Goal: Check status: Check status

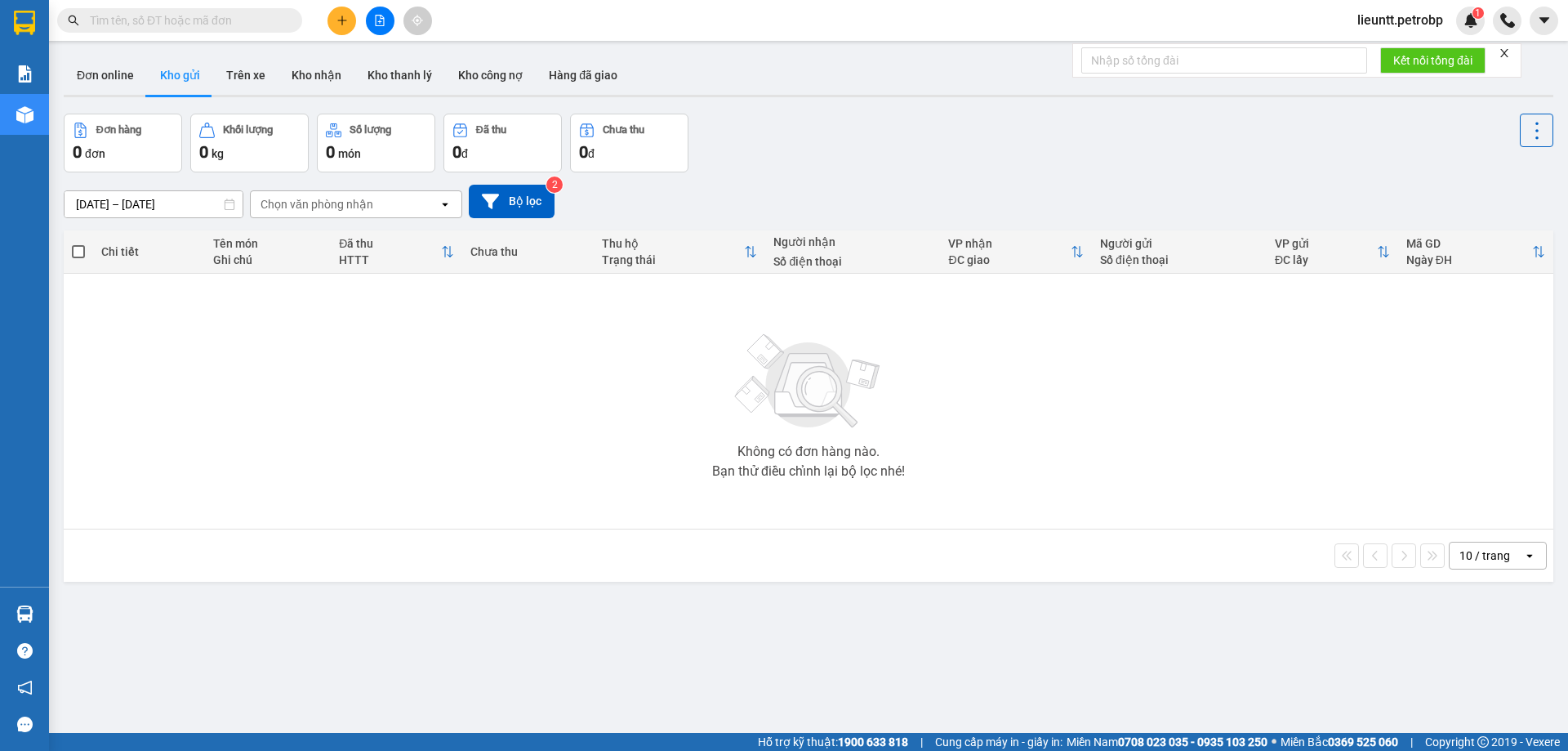
click at [385, 25] on button at bounding box center [380, 21] width 29 height 29
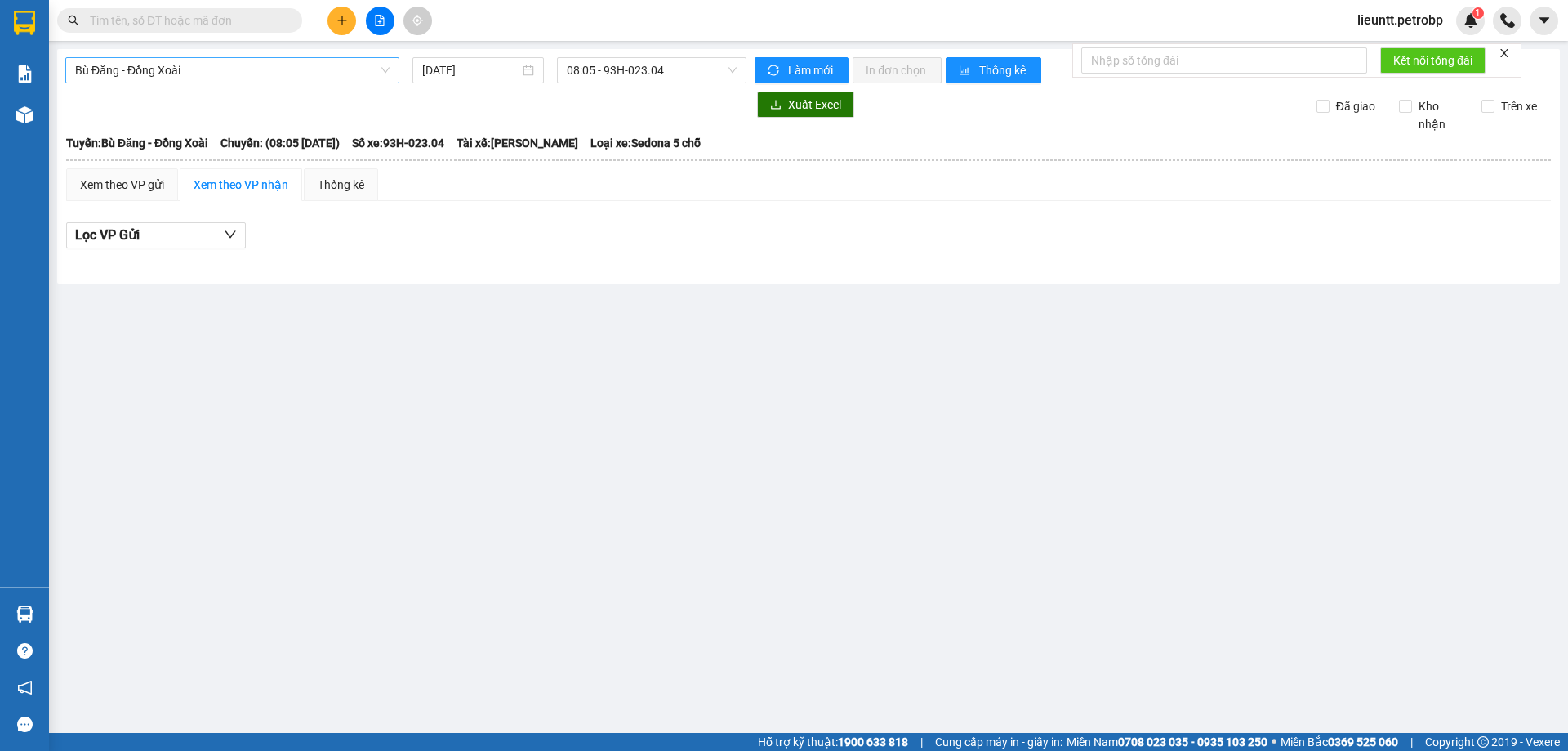
click at [260, 70] on span "Bù Đăng - Đồng Xoài" at bounding box center [233, 70] width 314 height 24
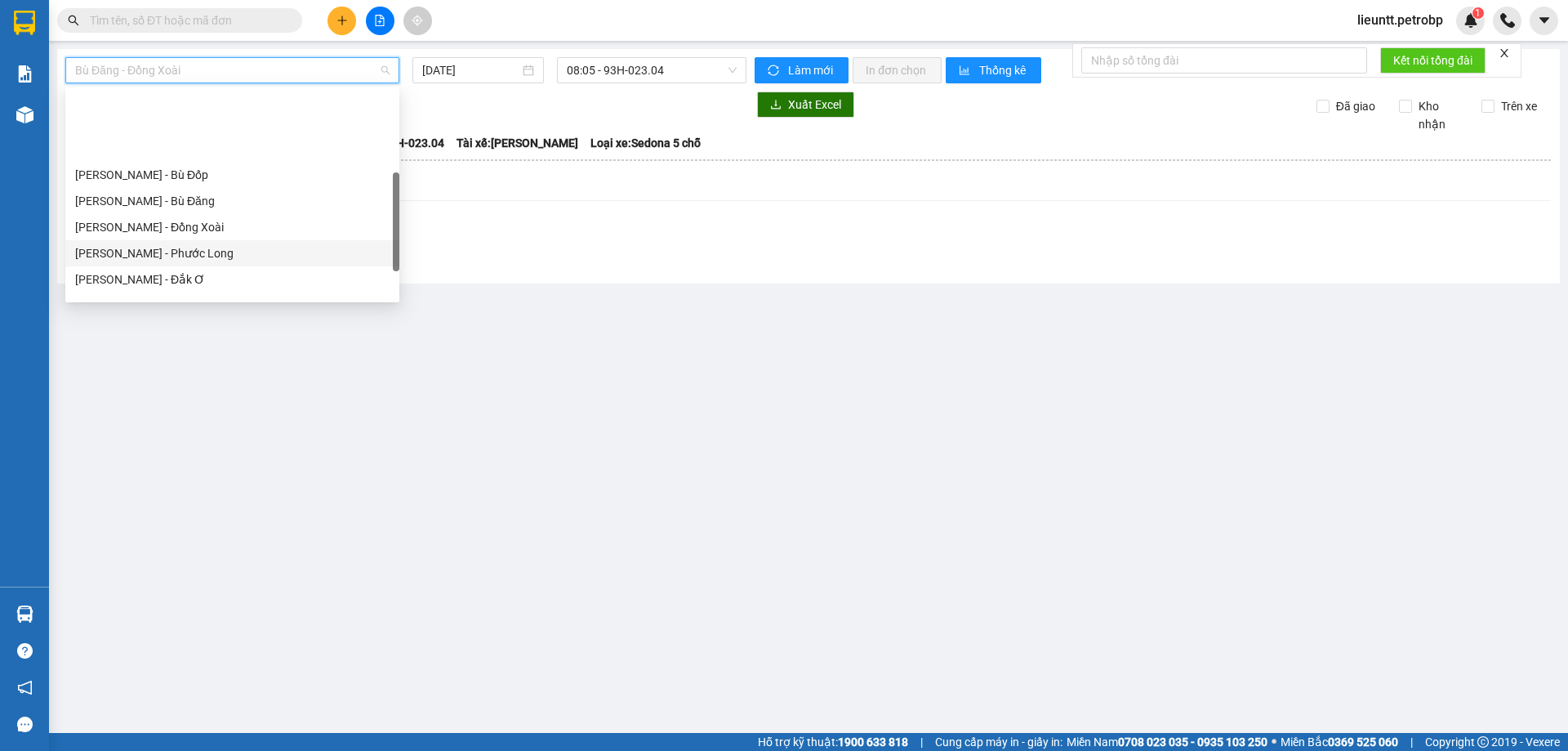
scroll to position [245, 0]
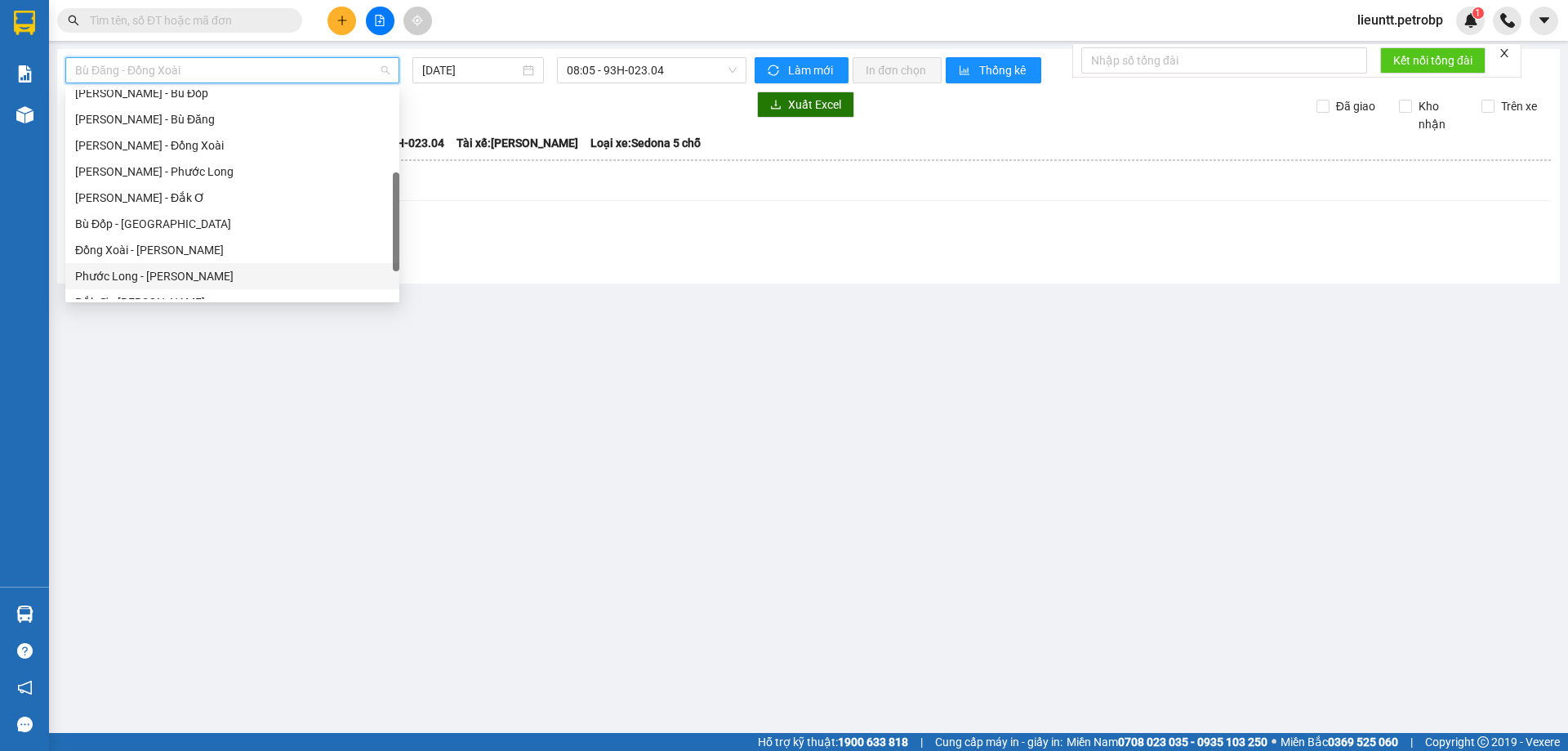
click at [155, 271] on div "Phước Long - [PERSON_NAME]" at bounding box center [233, 276] width 314 height 18
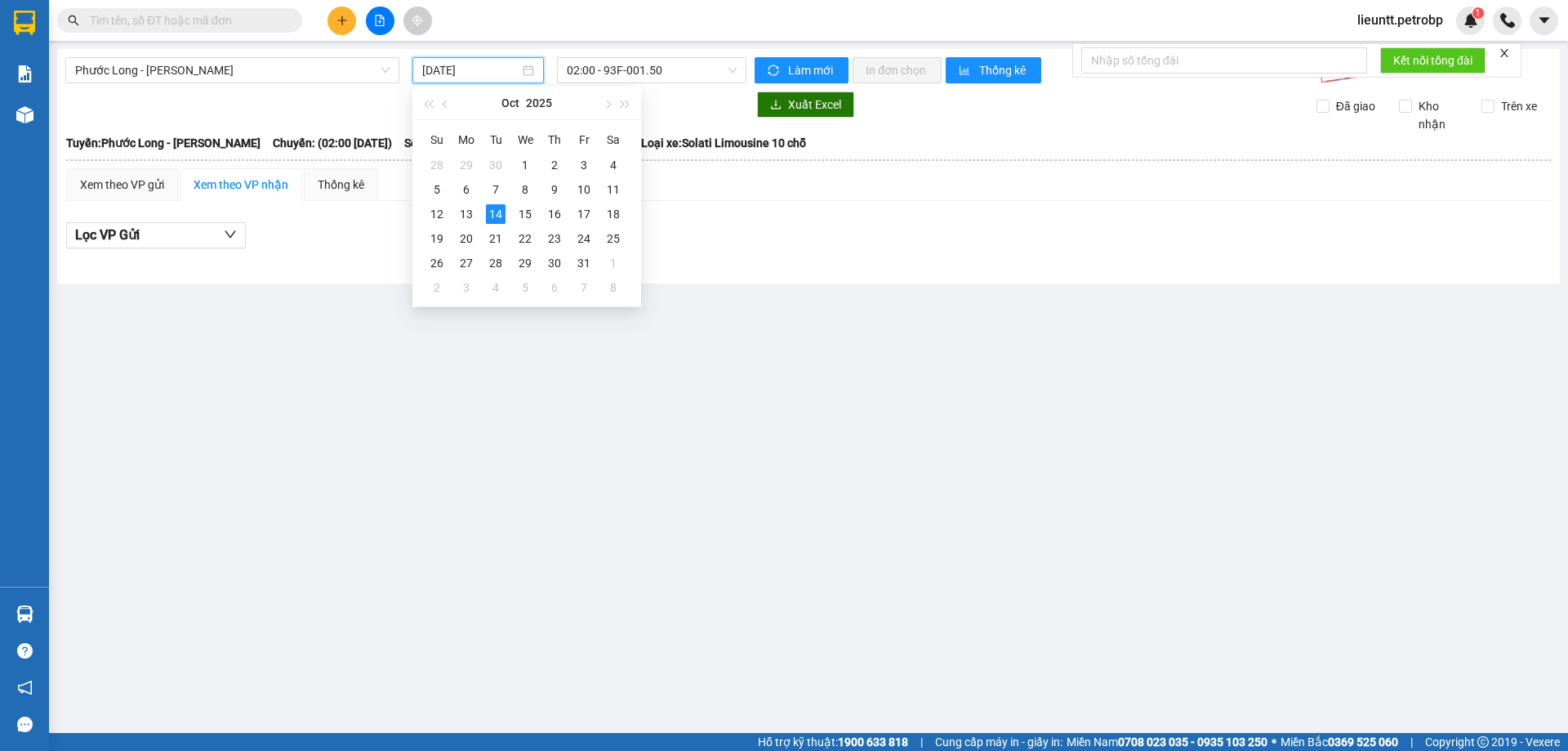
click at [438, 67] on input "[DATE]" at bounding box center [471, 70] width 97 height 18
click at [470, 217] on div "13" at bounding box center [466, 214] width 20 height 20
type input "[DATE]"
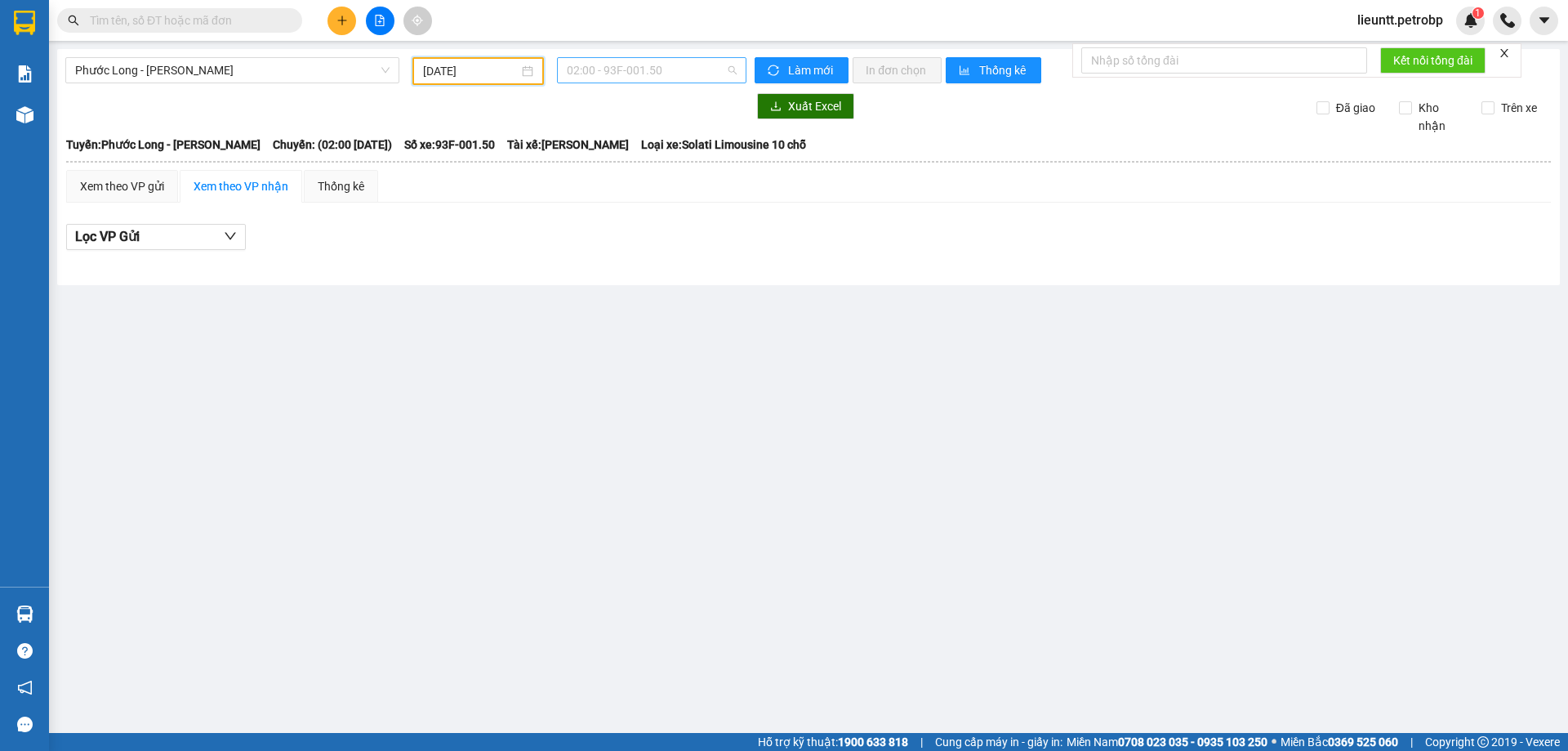
click at [587, 75] on span "02:00 - 93F-001.50" at bounding box center [651, 70] width 170 height 24
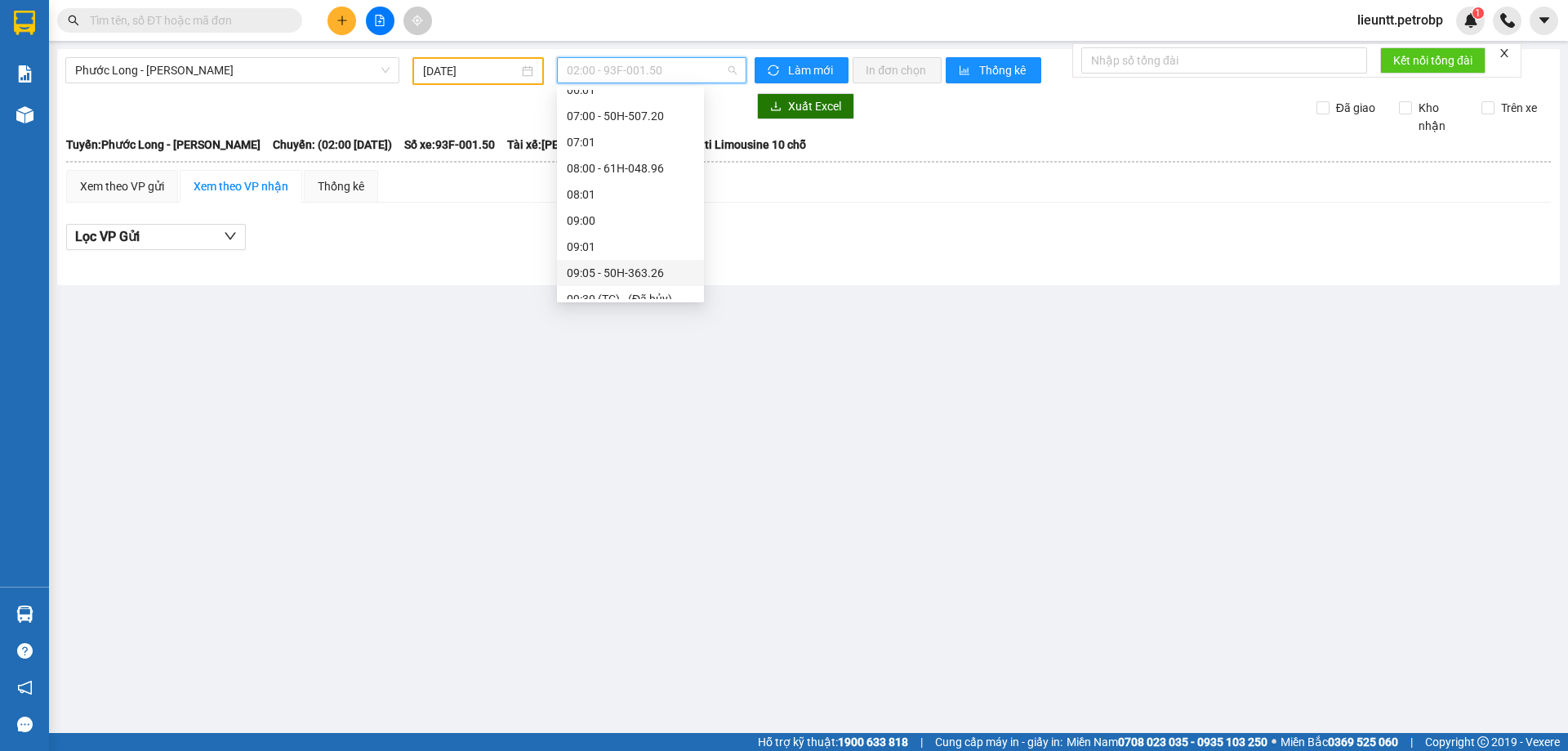
scroll to position [409, 0]
click at [616, 191] on div "09:05 - 50H-363.26" at bounding box center [630, 191] width 128 height 18
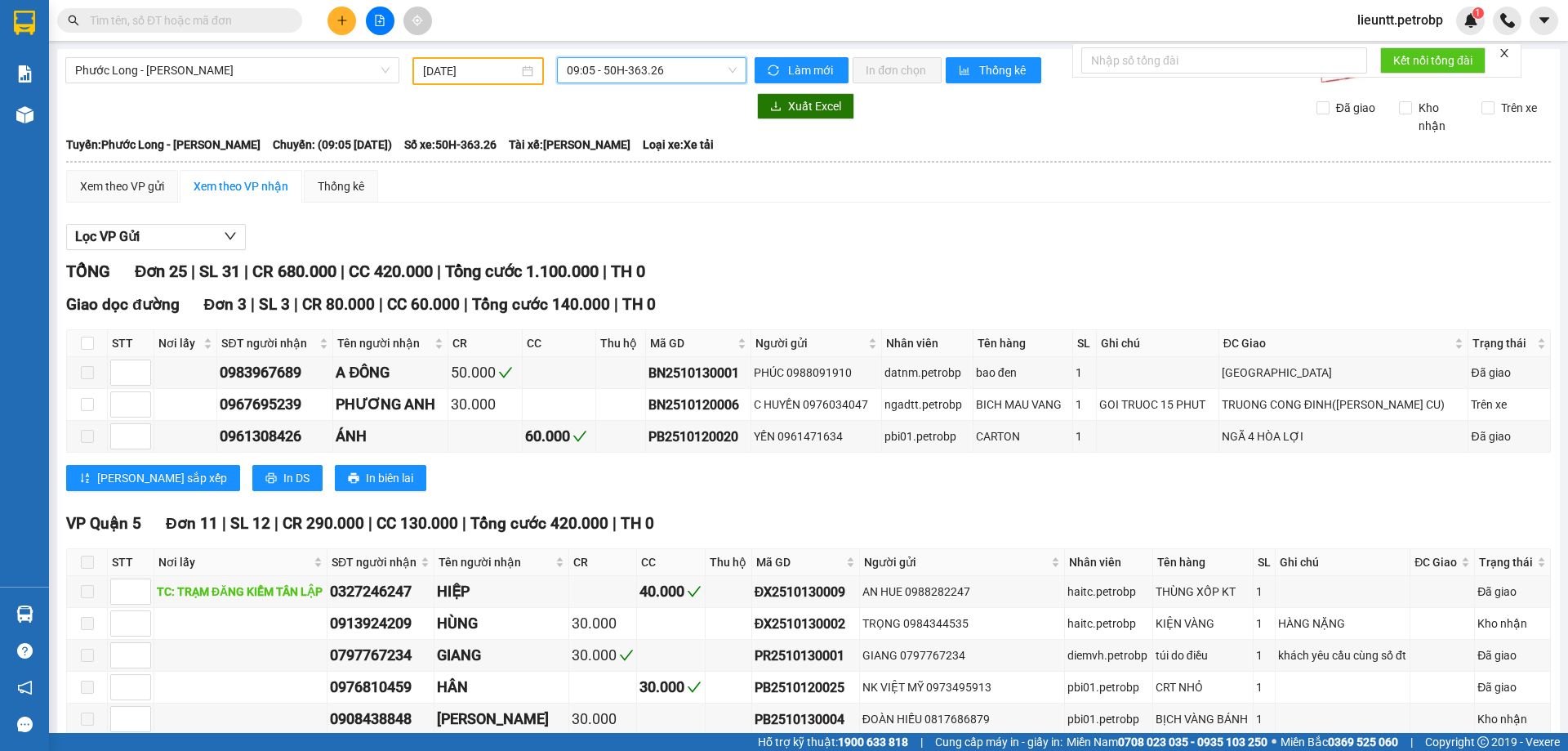
click at [605, 68] on span "09:05 - 50H-363.26" at bounding box center [651, 70] width 170 height 24
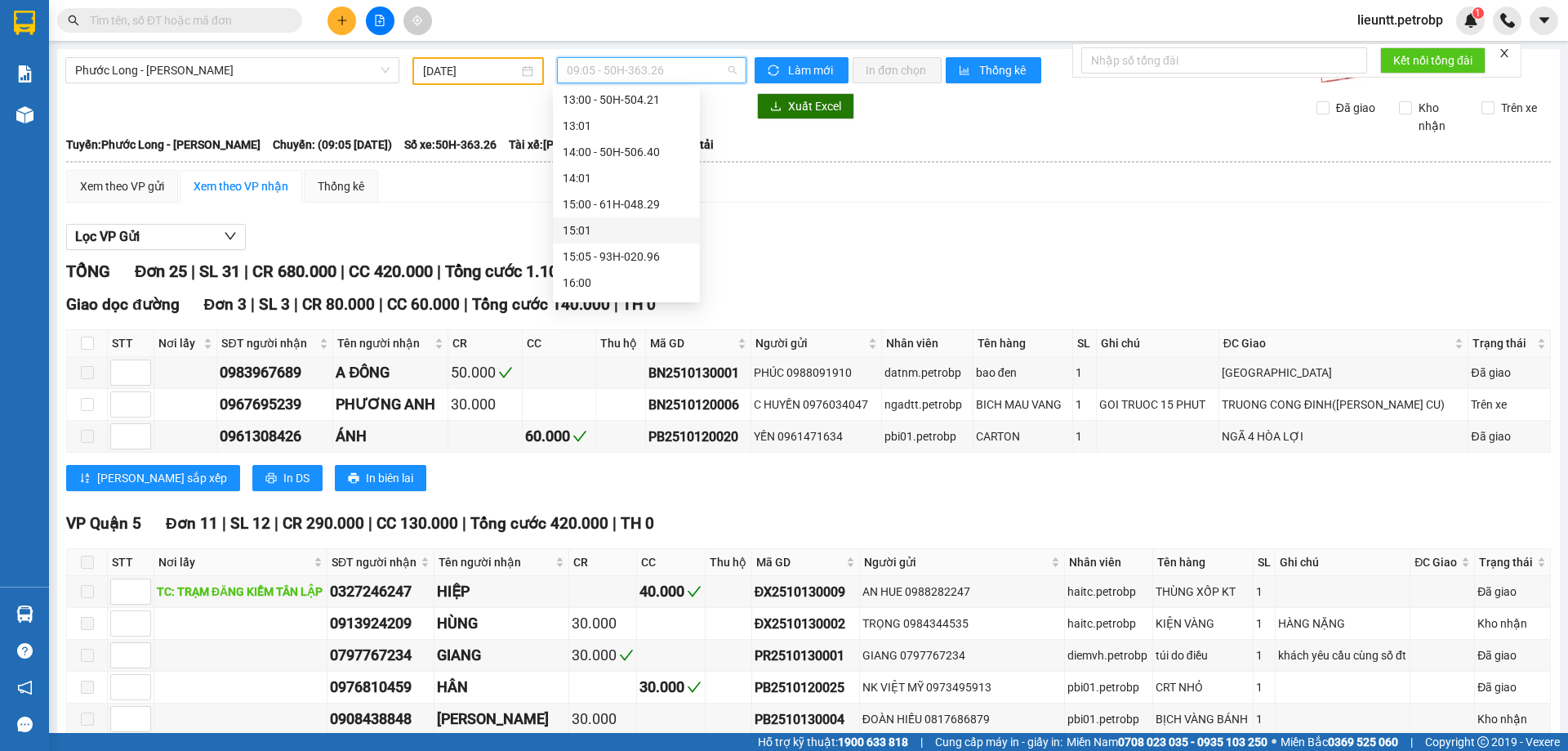
scroll to position [817, 0]
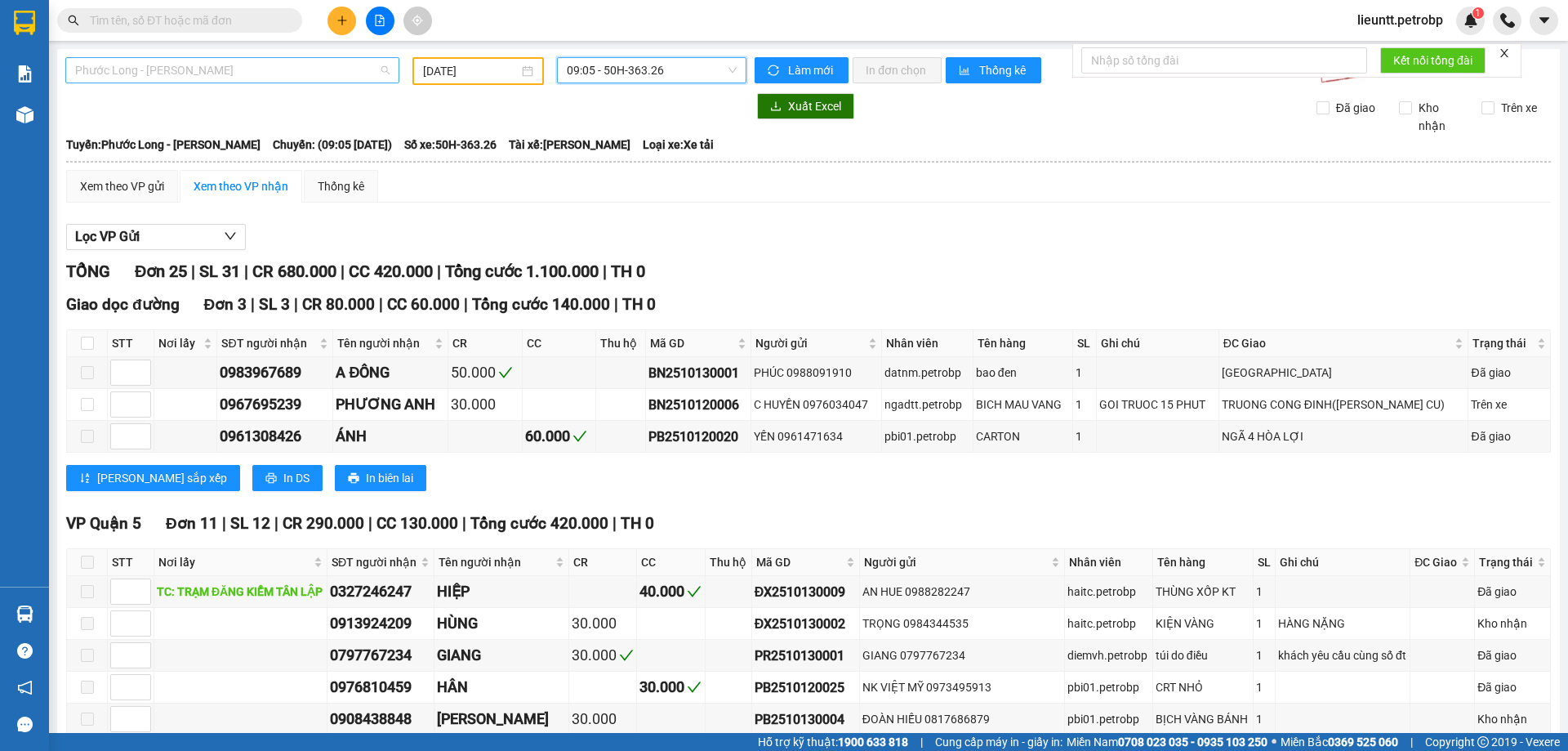
click at [105, 80] on span "Phước Long - [PERSON_NAME]" at bounding box center [233, 70] width 314 height 24
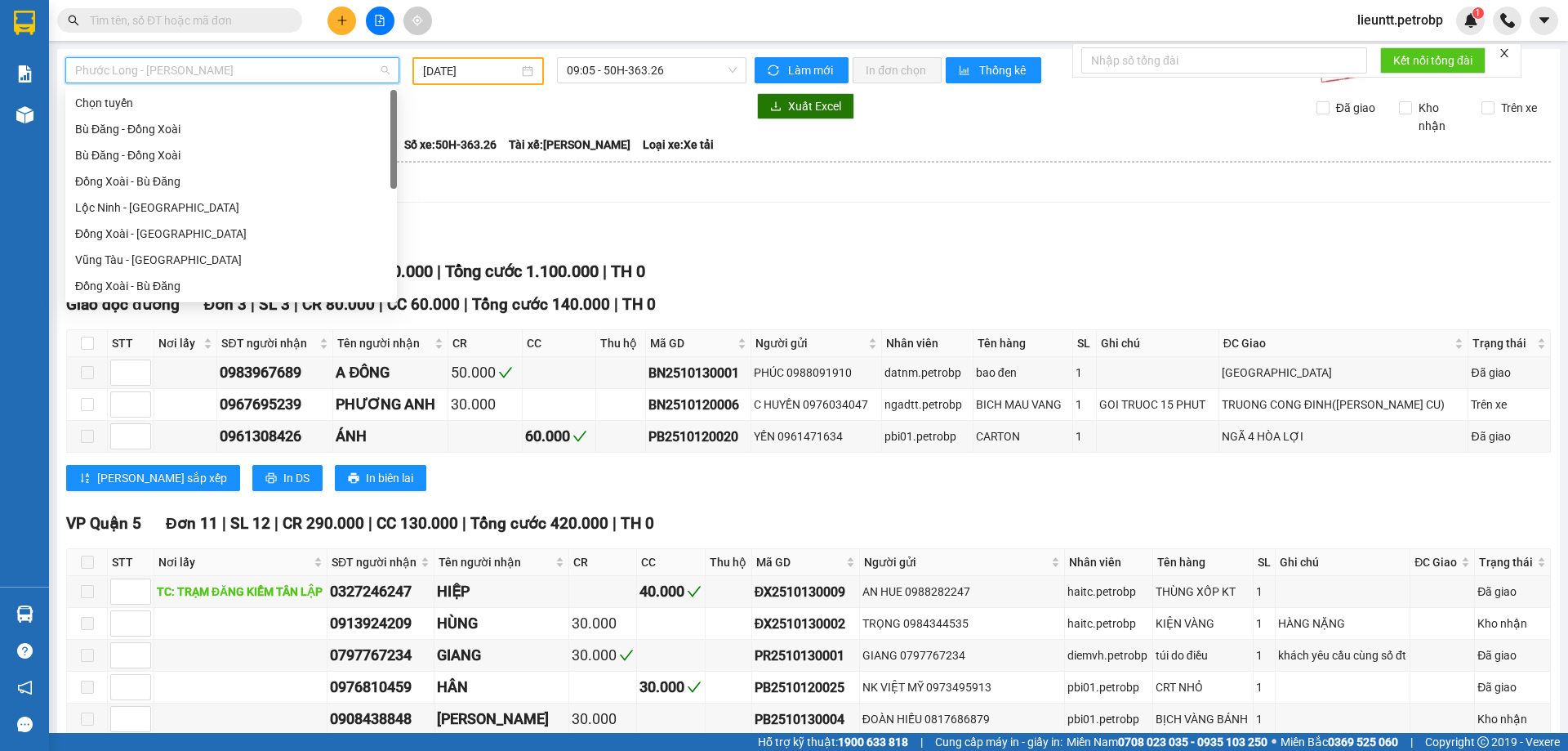
scroll to position [163, 0]
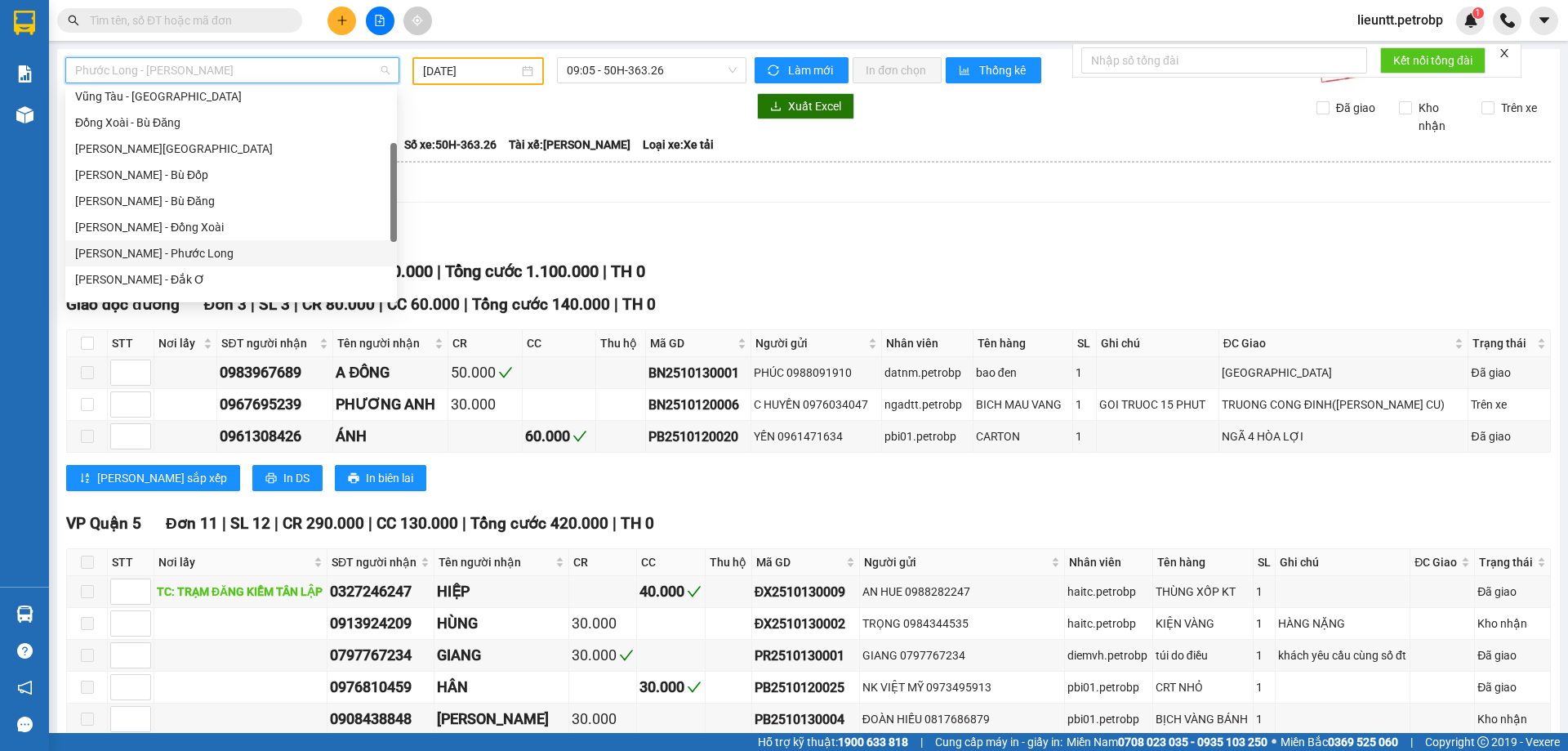
click at [142, 249] on div "[PERSON_NAME] - Phước Long" at bounding box center [231, 253] width 312 height 18
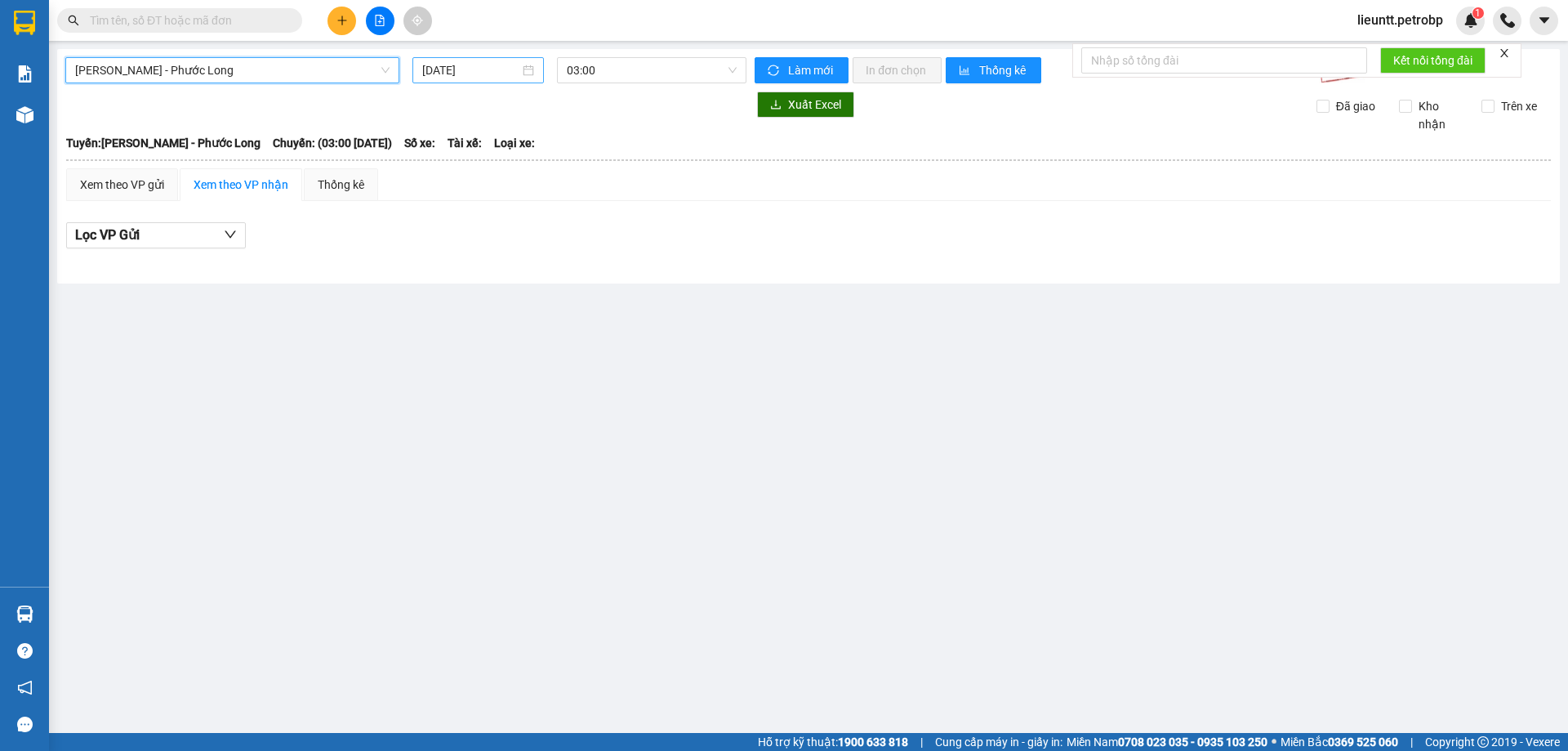
click at [454, 73] on input "[DATE]" at bounding box center [471, 70] width 97 height 18
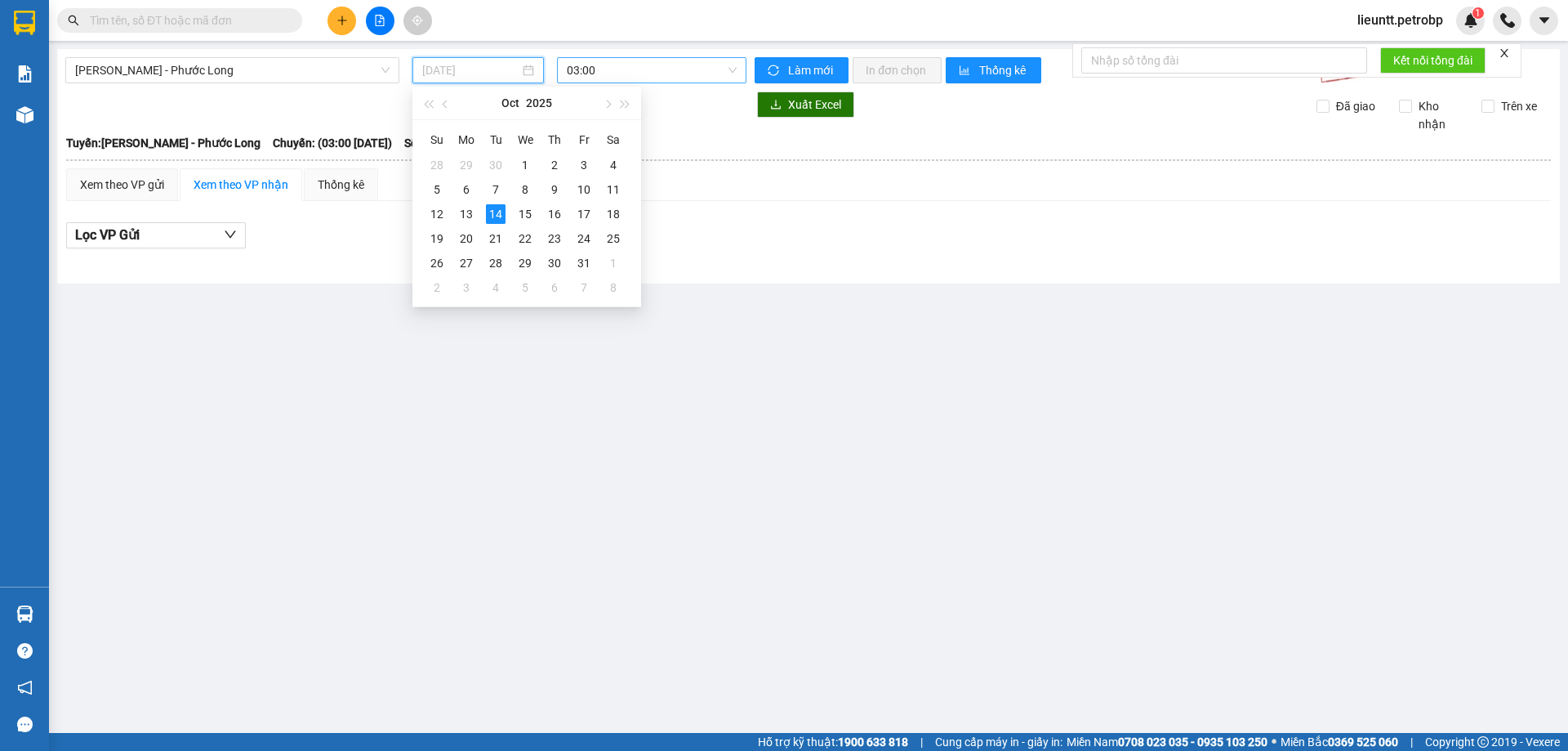
drag, startPoint x: 464, startPoint y: 220, endPoint x: 630, endPoint y: 77, distance: 219.1
click at [470, 216] on div "13" at bounding box center [466, 214] width 20 height 20
type input "[DATE]"
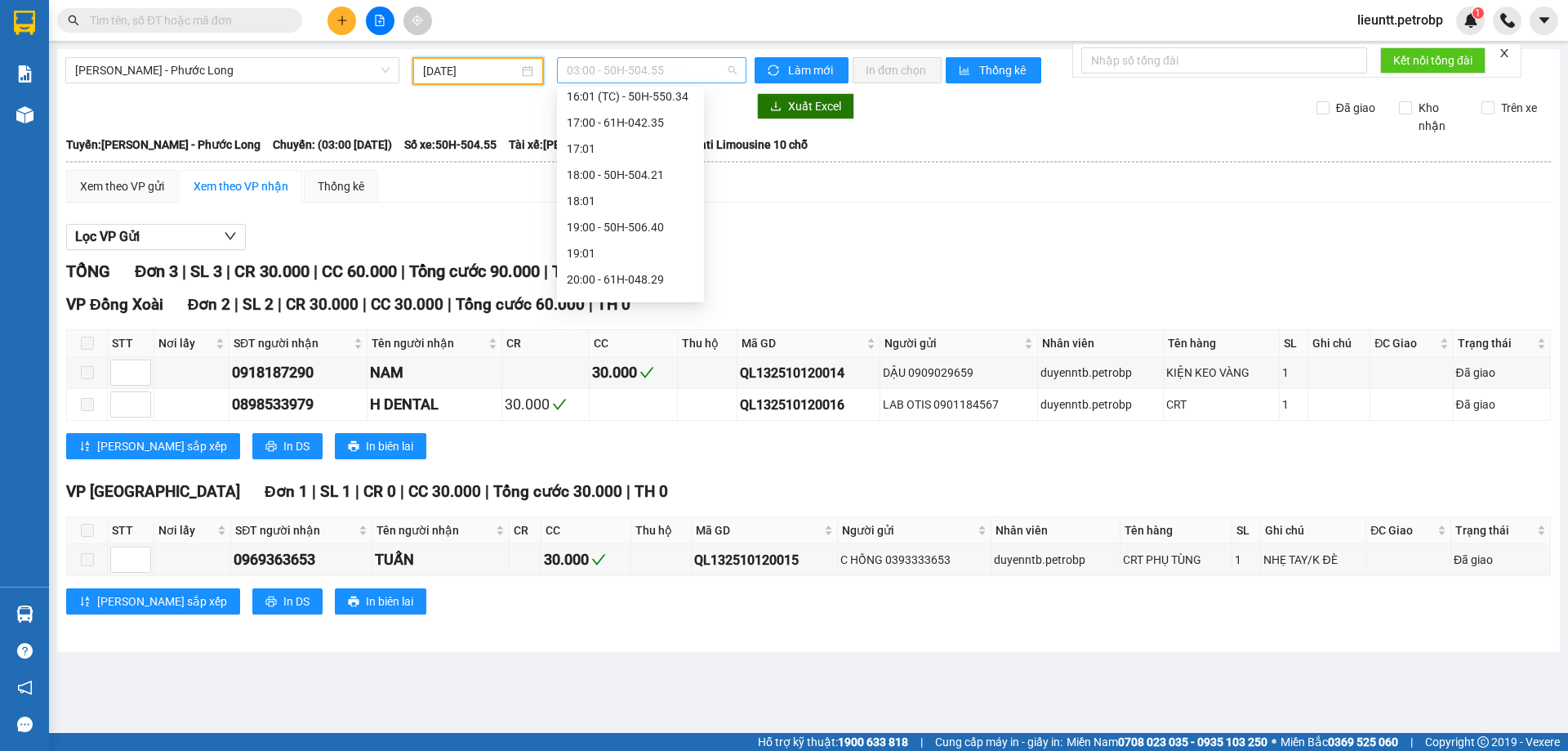
click at [614, 67] on span "03:00 - 50H-504.55" at bounding box center [651, 70] width 170 height 24
click at [585, 68] on span "03:00 - 50H-504.55" at bounding box center [651, 70] width 170 height 24
click at [622, 125] on div "14:05 - 50H-363.26" at bounding box center [630, 129] width 128 height 18
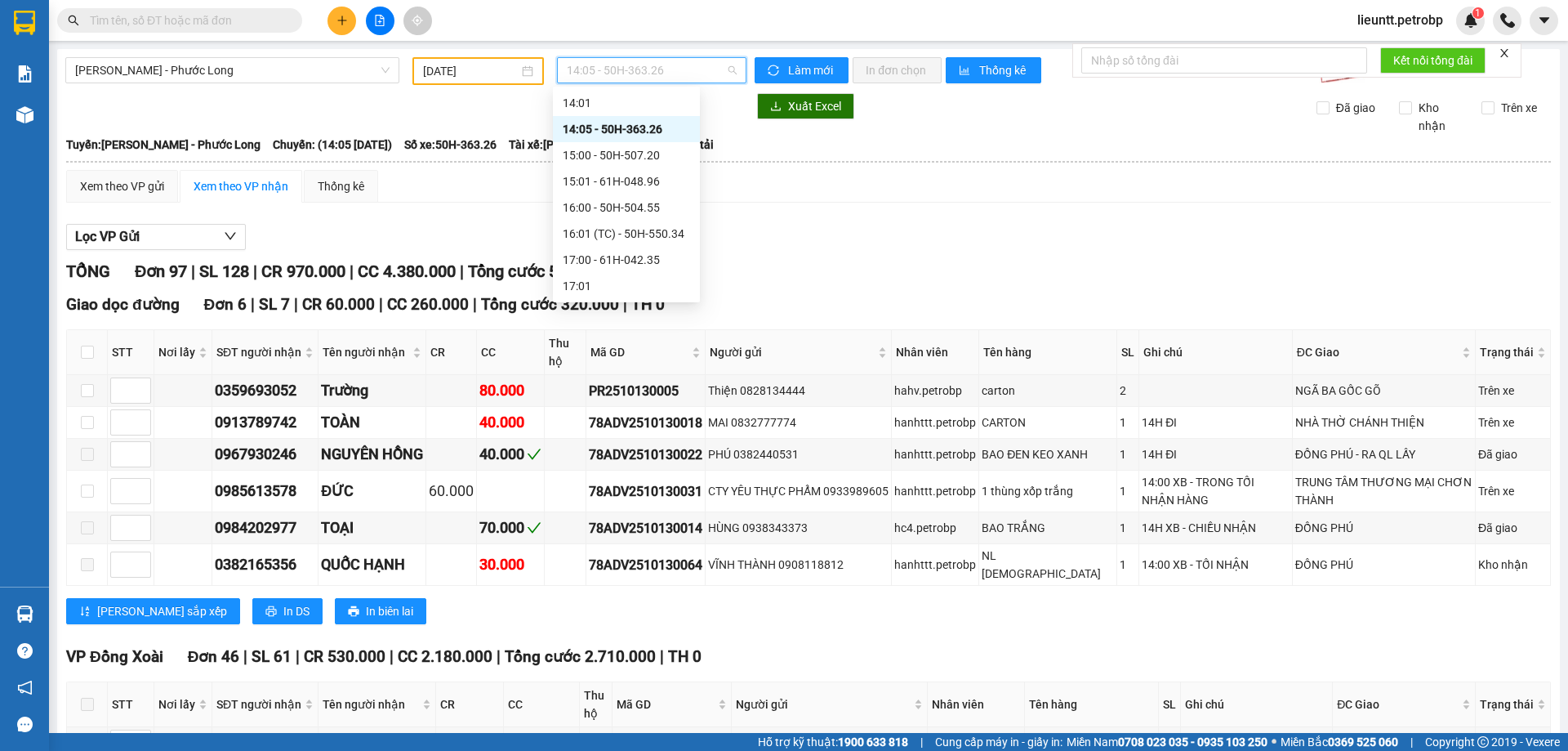
click at [609, 66] on span "14:05 - 50H-363.26" at bounding box center [651, 70] width 170 height 24
click at [612, 144] on div "09:05 - 50H-074.37" at bounding box center [627, 142] width 128 height 18
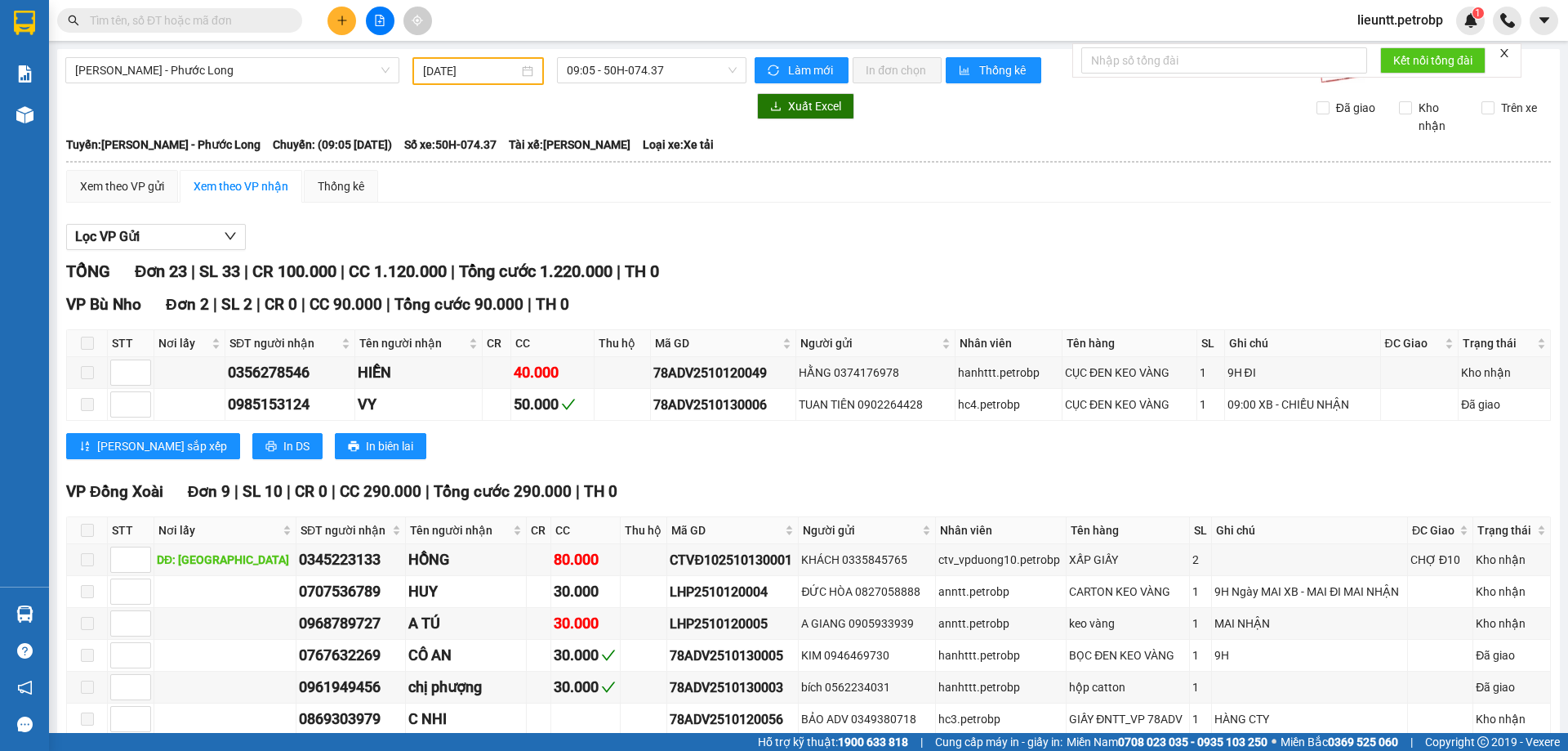
click at [191, 20] on input "text" at bounding box center [186, 21] width 193 height 18
click at [186, 72] on span "[PERSON_NAME] - Phước Long" at bounding box center [233, 70] width 314 height 24
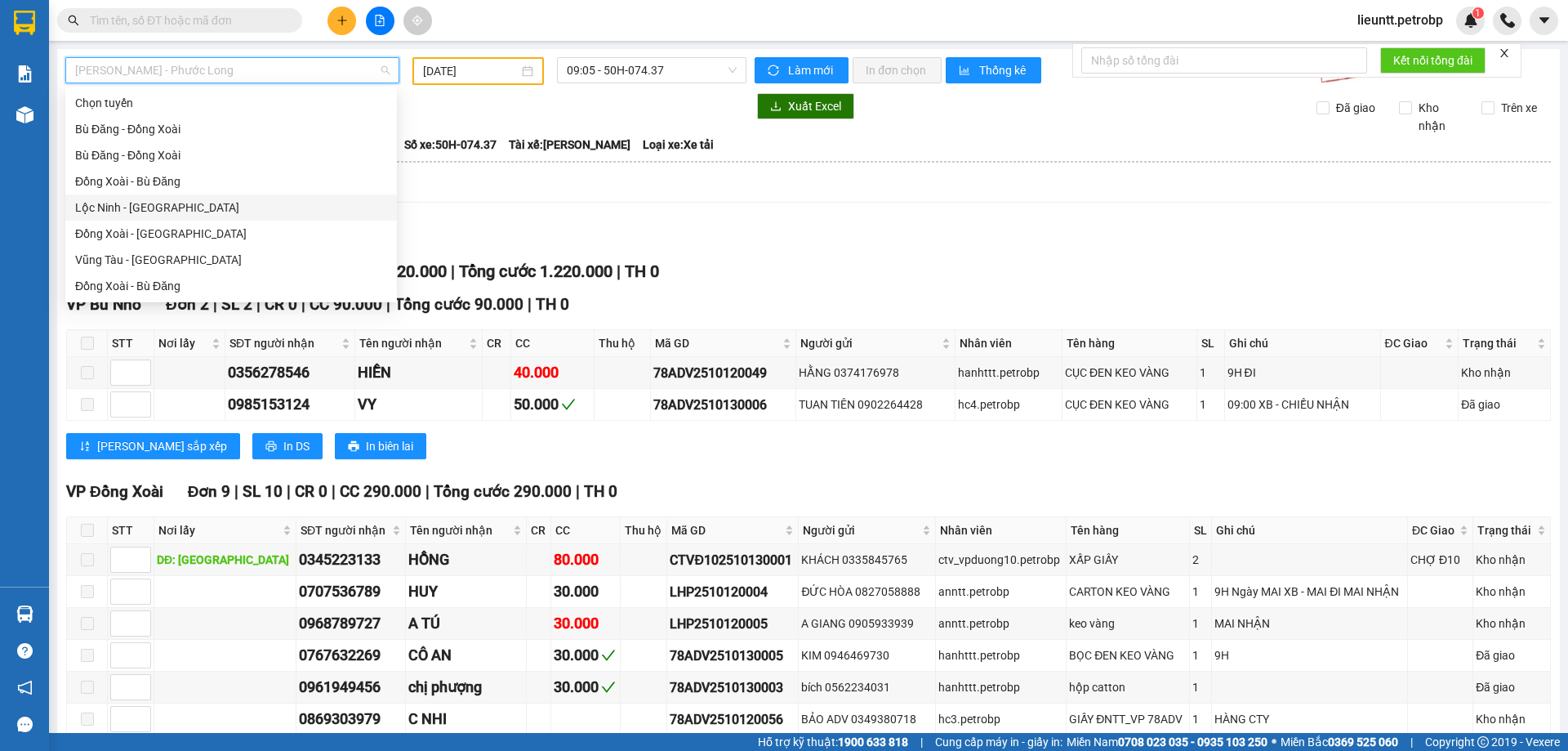
click at [130, 212] on div "Lộc Ninh - [GEOGRAPHIC_DATA]" at bounding box center [231, 208] width 312 height 18
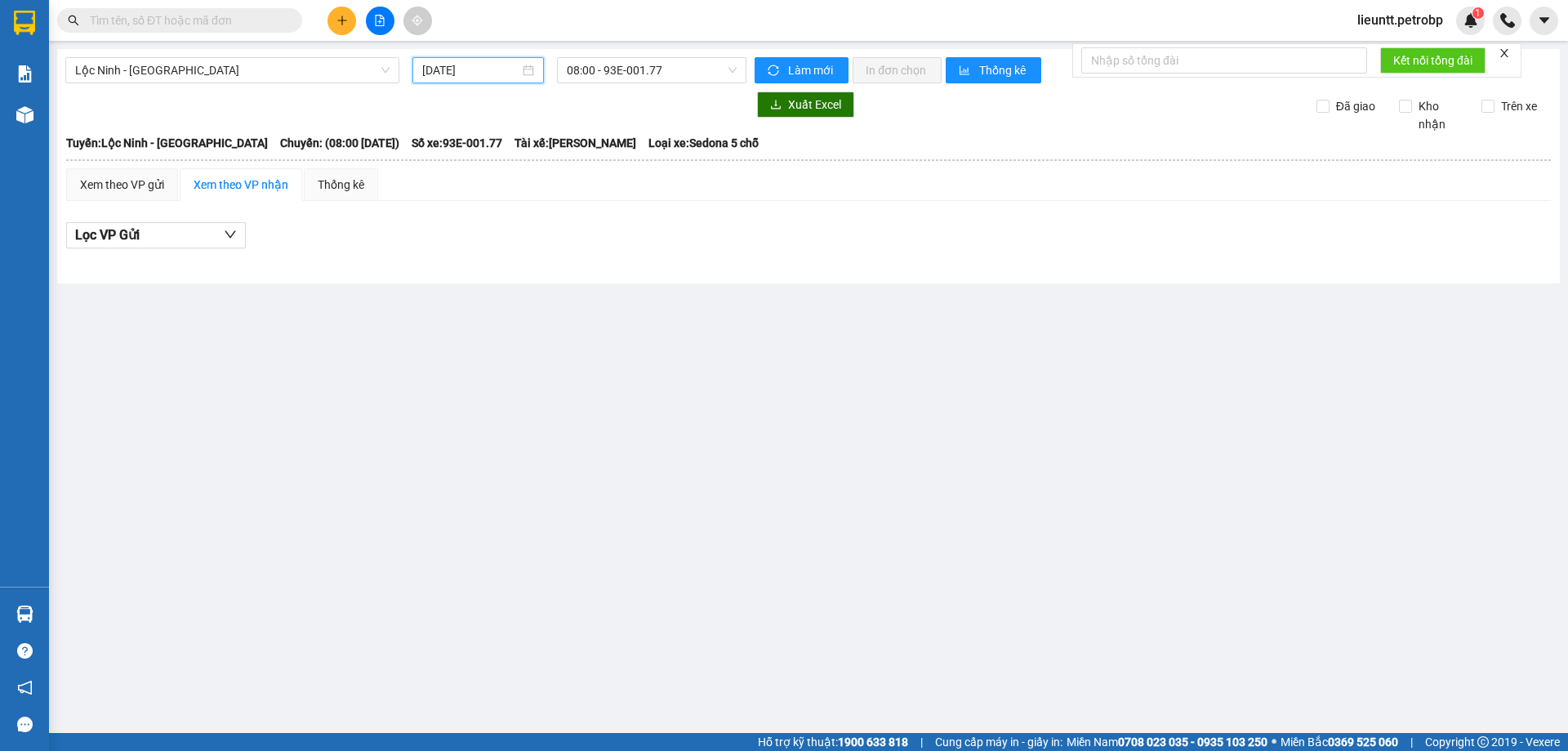
click at [433, 69] on input "[DATE]" at bounding box center [471, 70] width 97 height 18
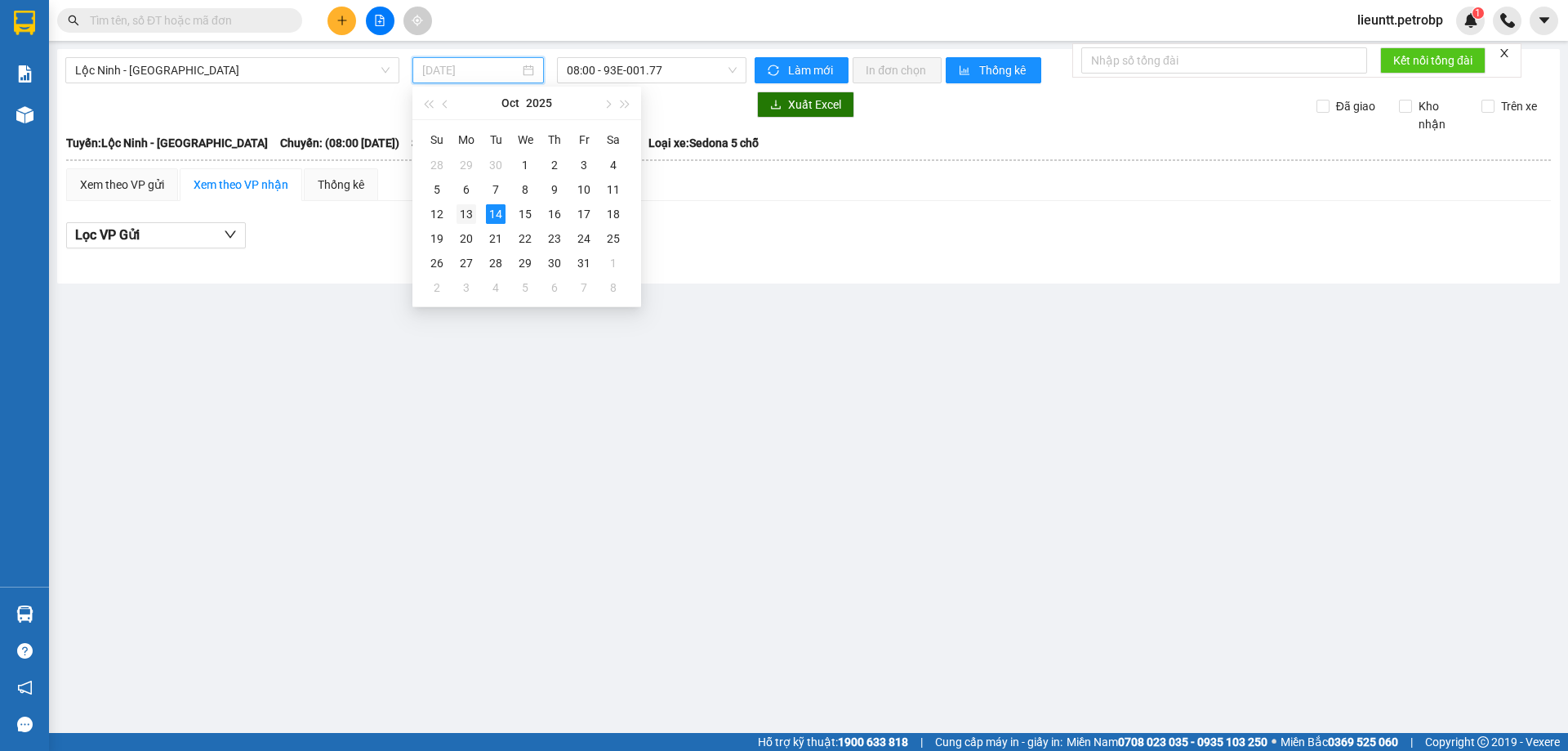
click at [469, 211] on div "13" at bounding box center [466, 214] width 20 height 20
type input "[DATE]"
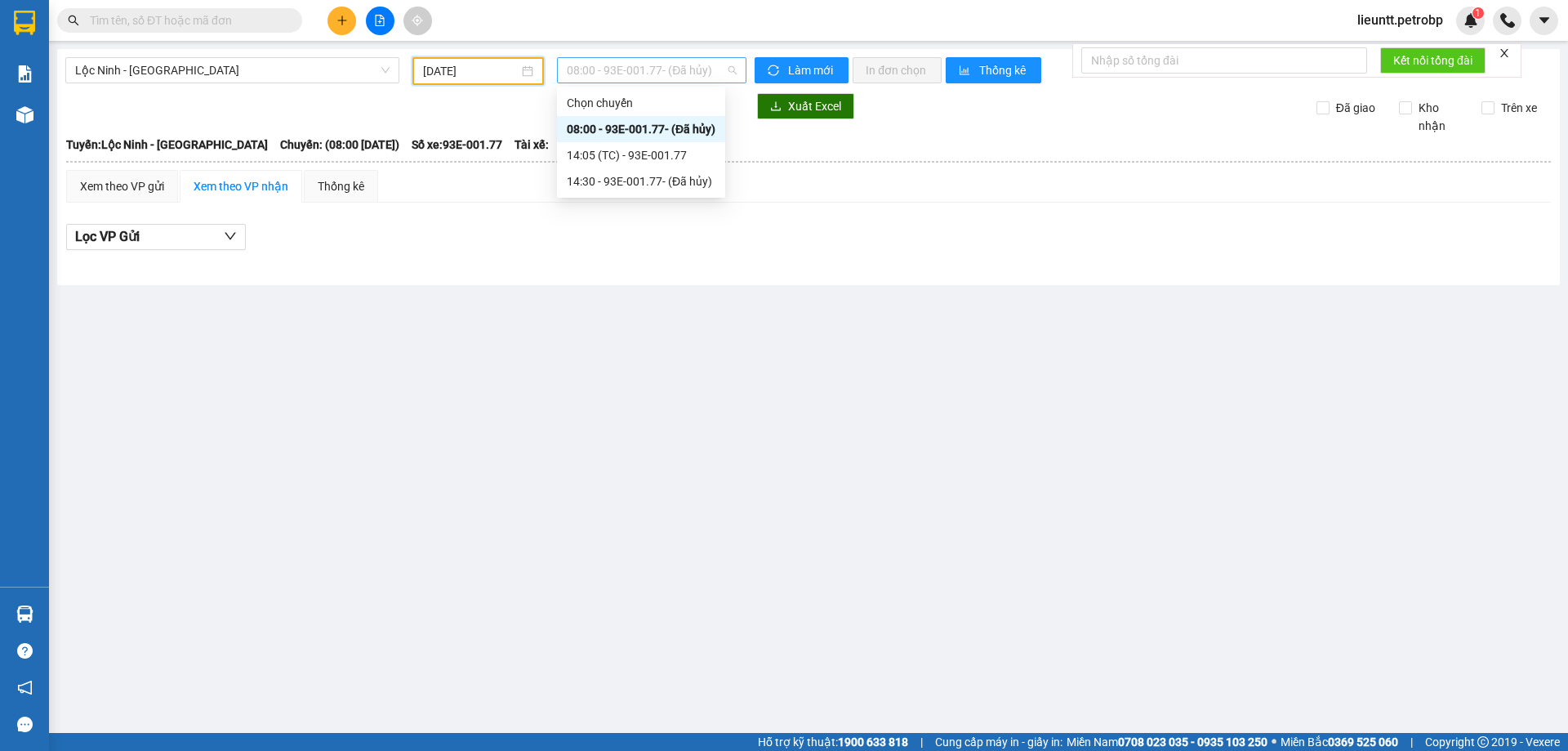
click at [583, 69] on span "08:00 - 93E-001.77 - (Đã hủy)" at bounding box center [651, 70] width 170 height 24
click at [600, 157] on div "14:05 (TC) - 93E-001.77" at bounding box center [641, 155] width 149 height 18
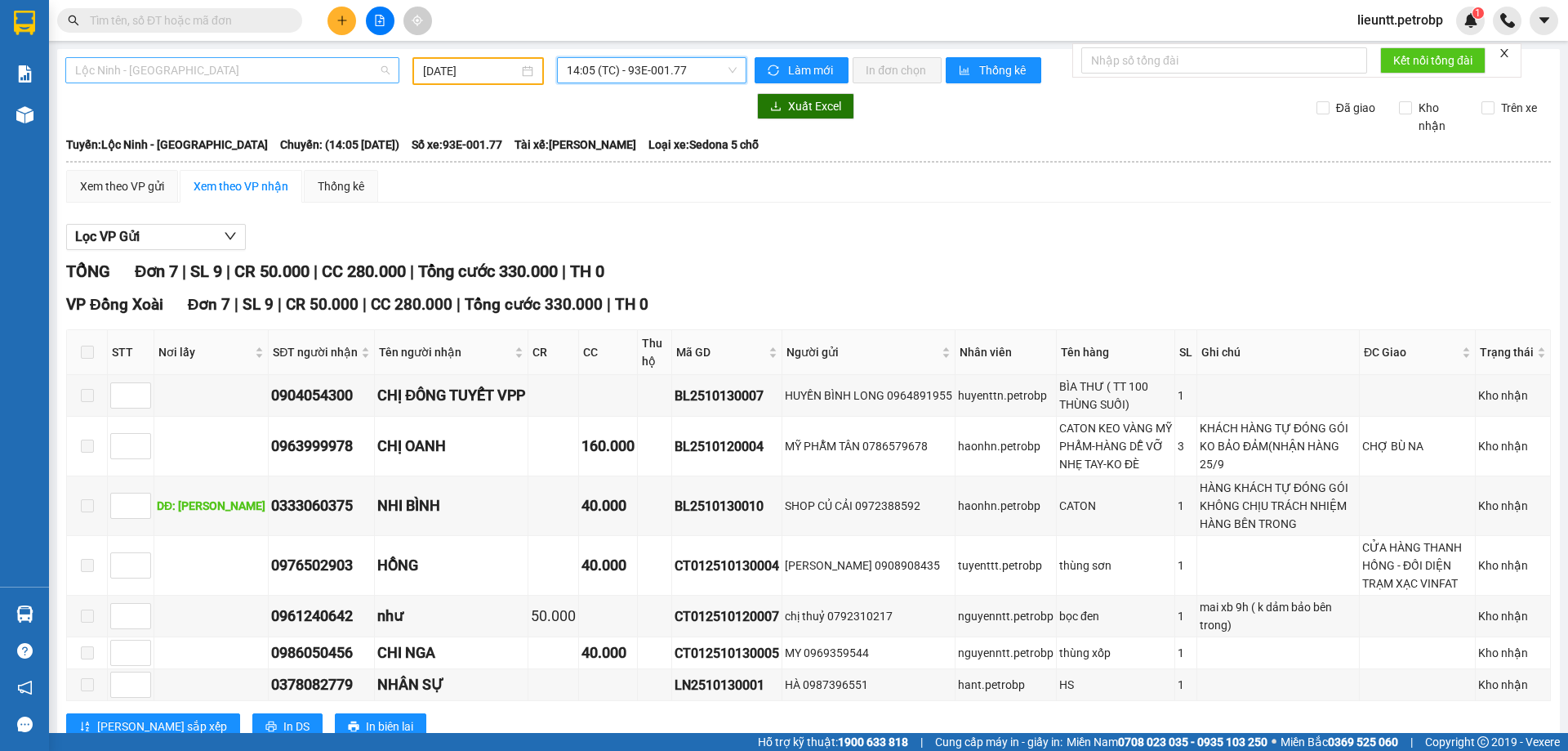
click at [264, 77] on span "Lộc Ninh - [GEOGRAPHIC_DATA]" at bounding box center [233, 70] width 314 height 24
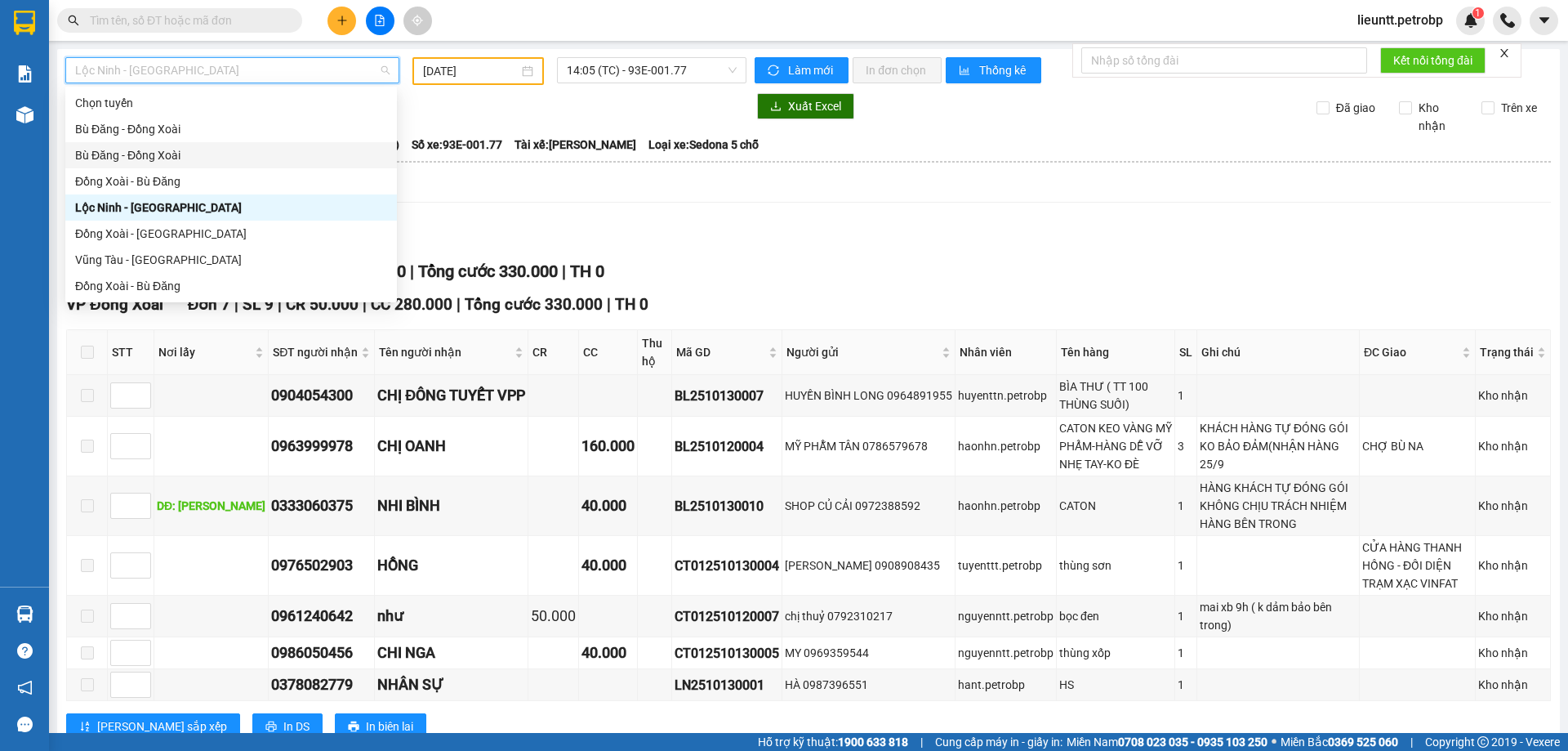
click at [123, 158] on div "Bù Đăng - Đồng Xoài" at bounding box center [231, 155] width 312 height 18
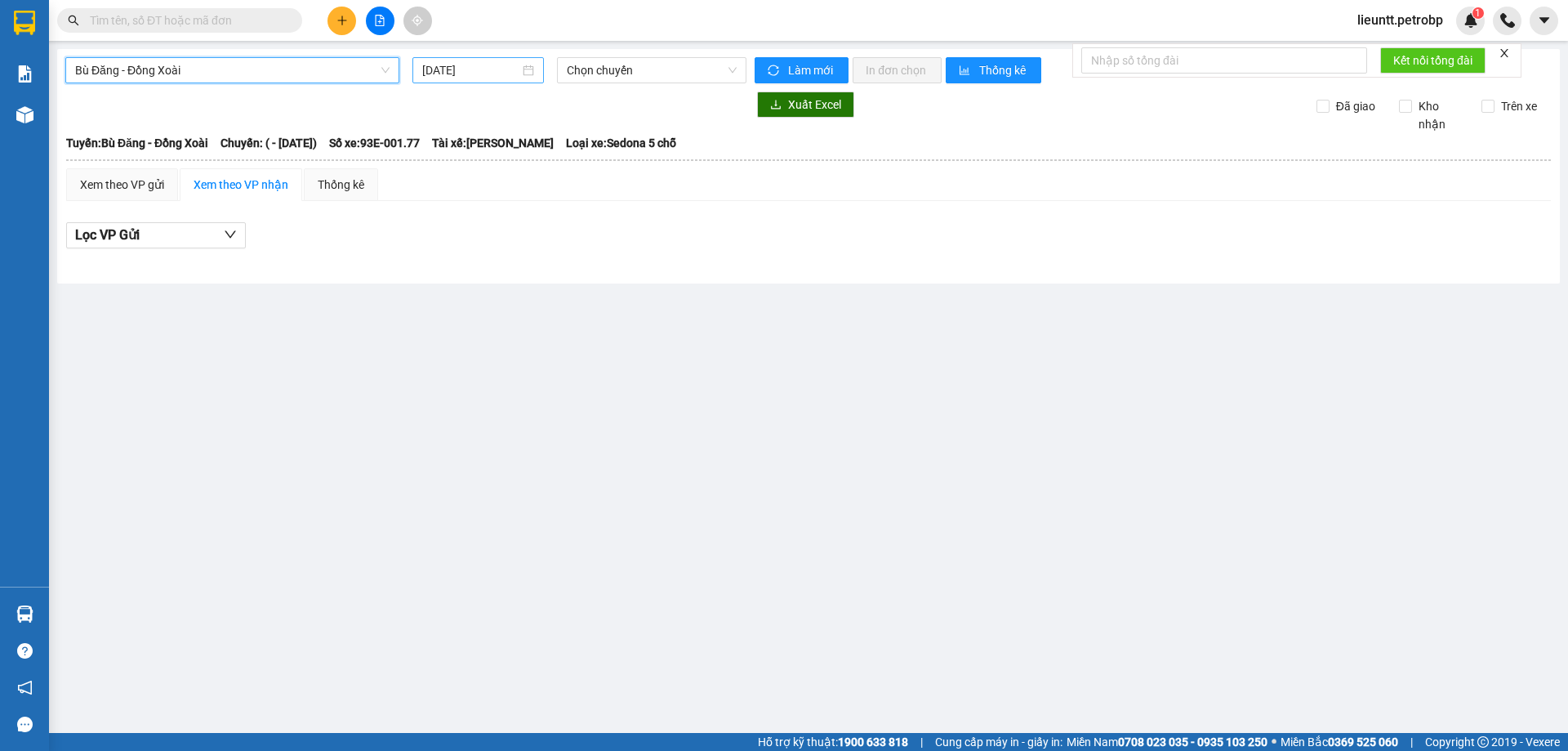
click at [445, 78] on input "[DATE]" at bounding box center [471, 70] width 97 height 18
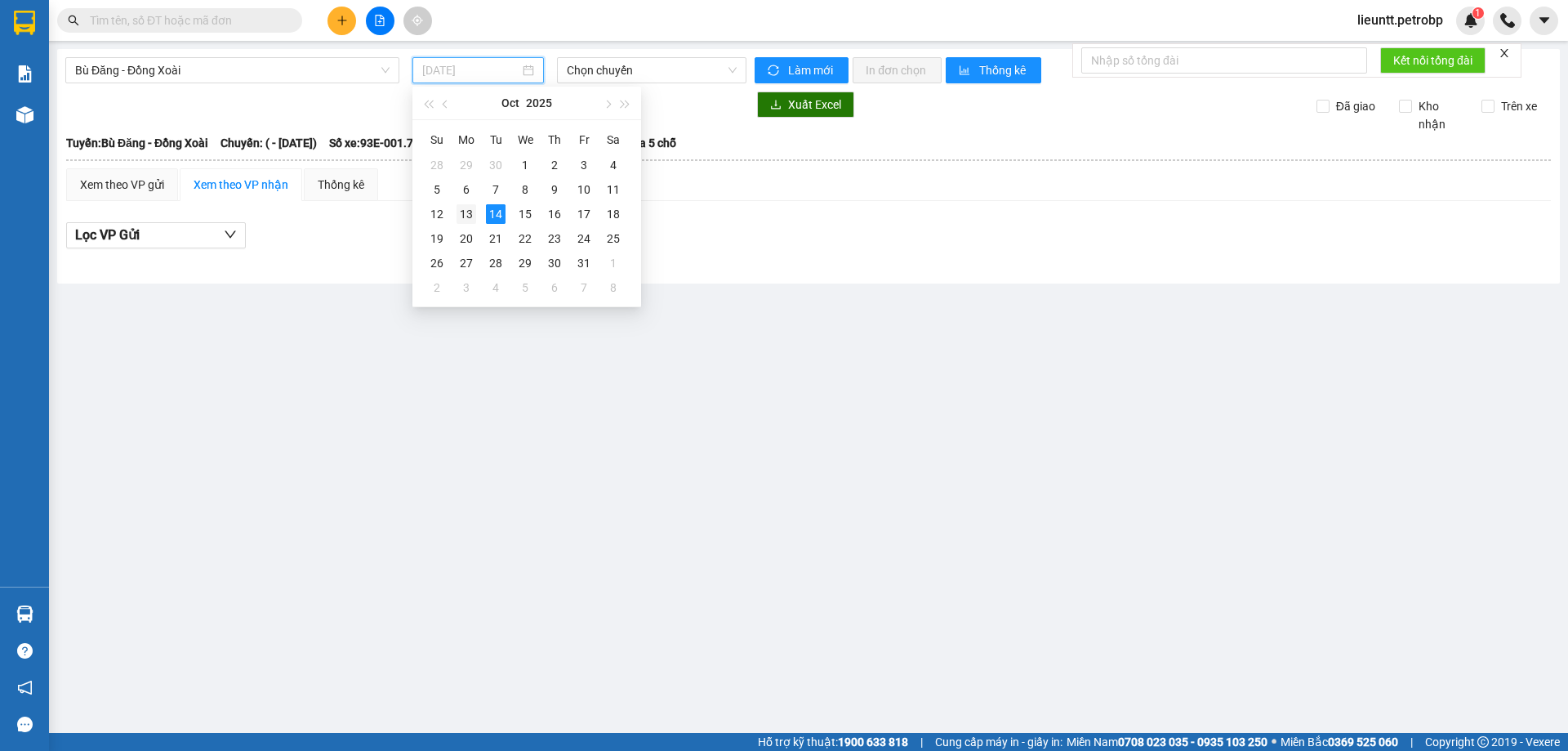
click at [473, 211] on div "13" at bounding box center [466, 214] width 20 height 20
type input "[DATE]"
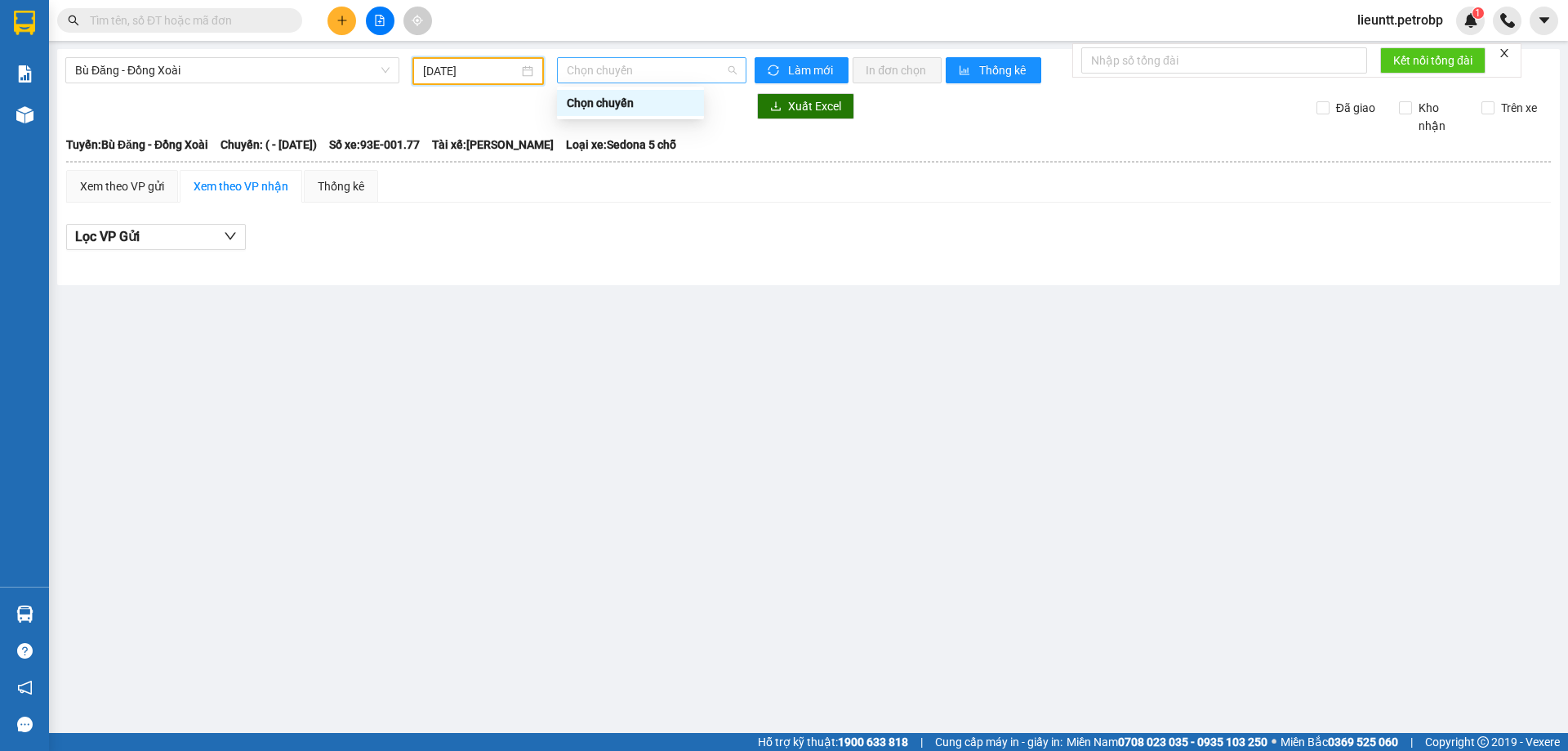
click at [590, 73] on span "Chọn chuyến" at bounding box center [651, 70] width 170 height 24
click at [197, 74] on span "Bù Đăng - Đồng Xoài" at bounding box center [233, 70] width 314 height 24
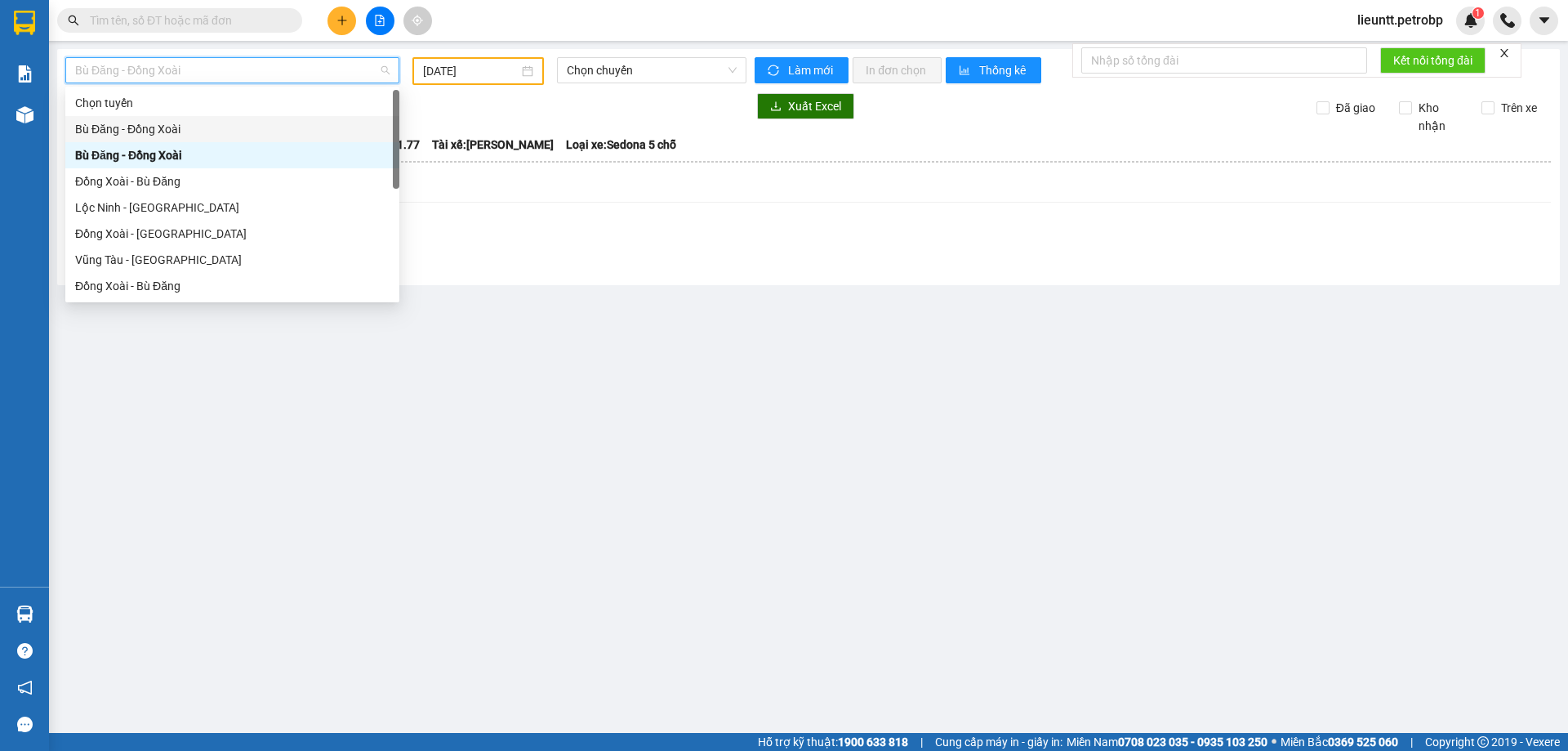
click at [149, 126] on div "Bù Đăng - Đồng Xoài" at bounding box center [233, 129] width 314 height 18
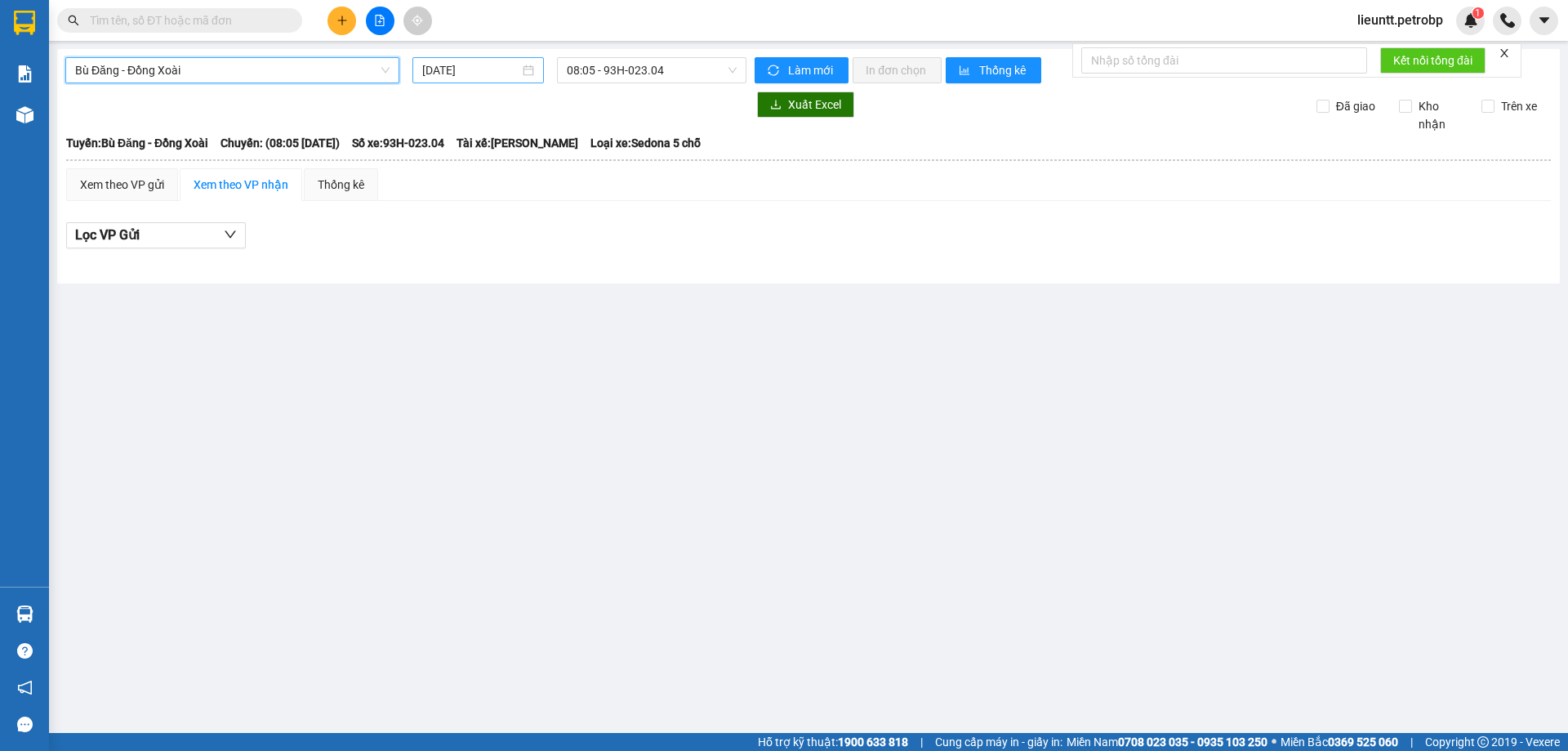
click at [435, 69] on input "[DATE]" at bounding box center [471, 70] width 97 height 18
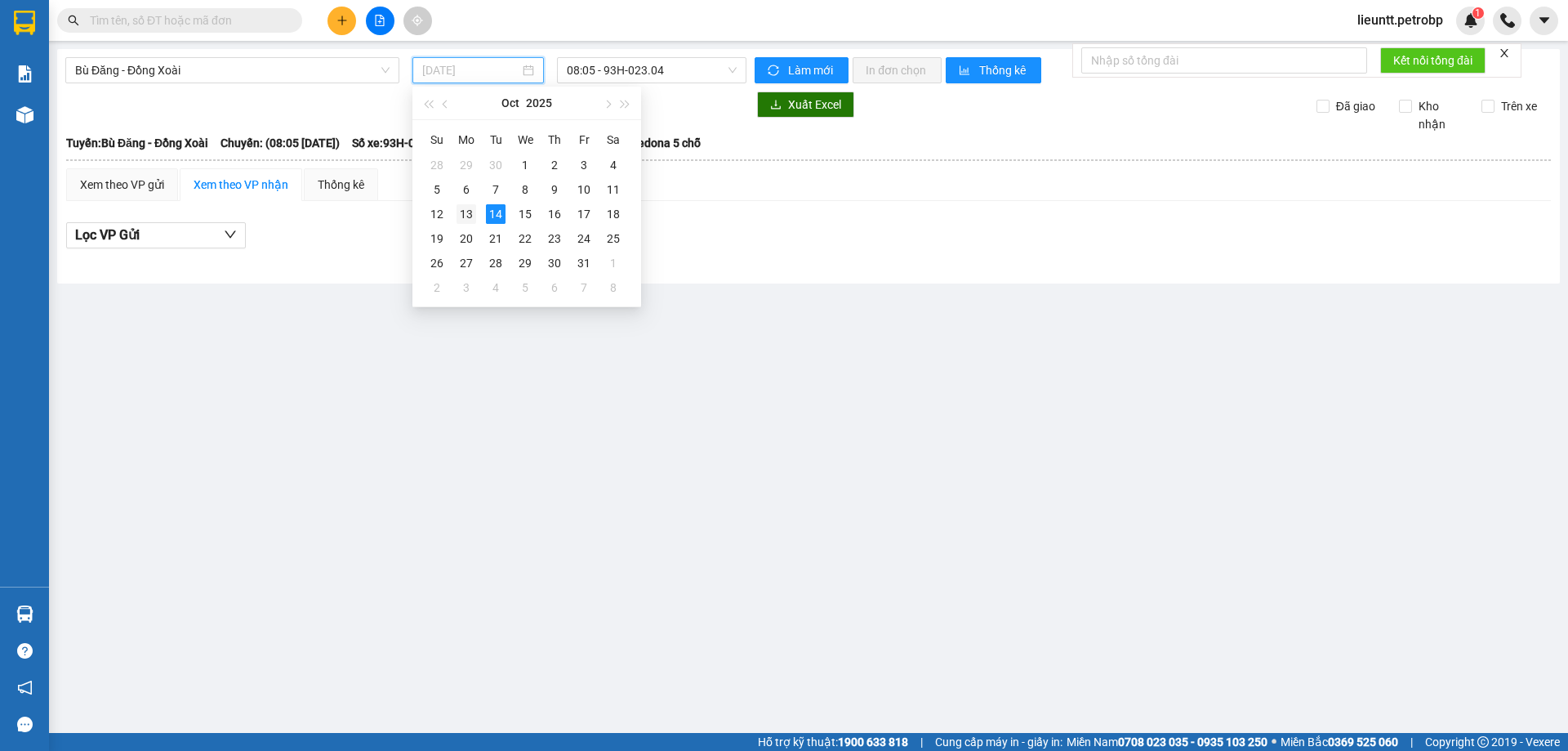
click at [464, 212] on div "13" at bounding box center [466, 214] width 20 height 20
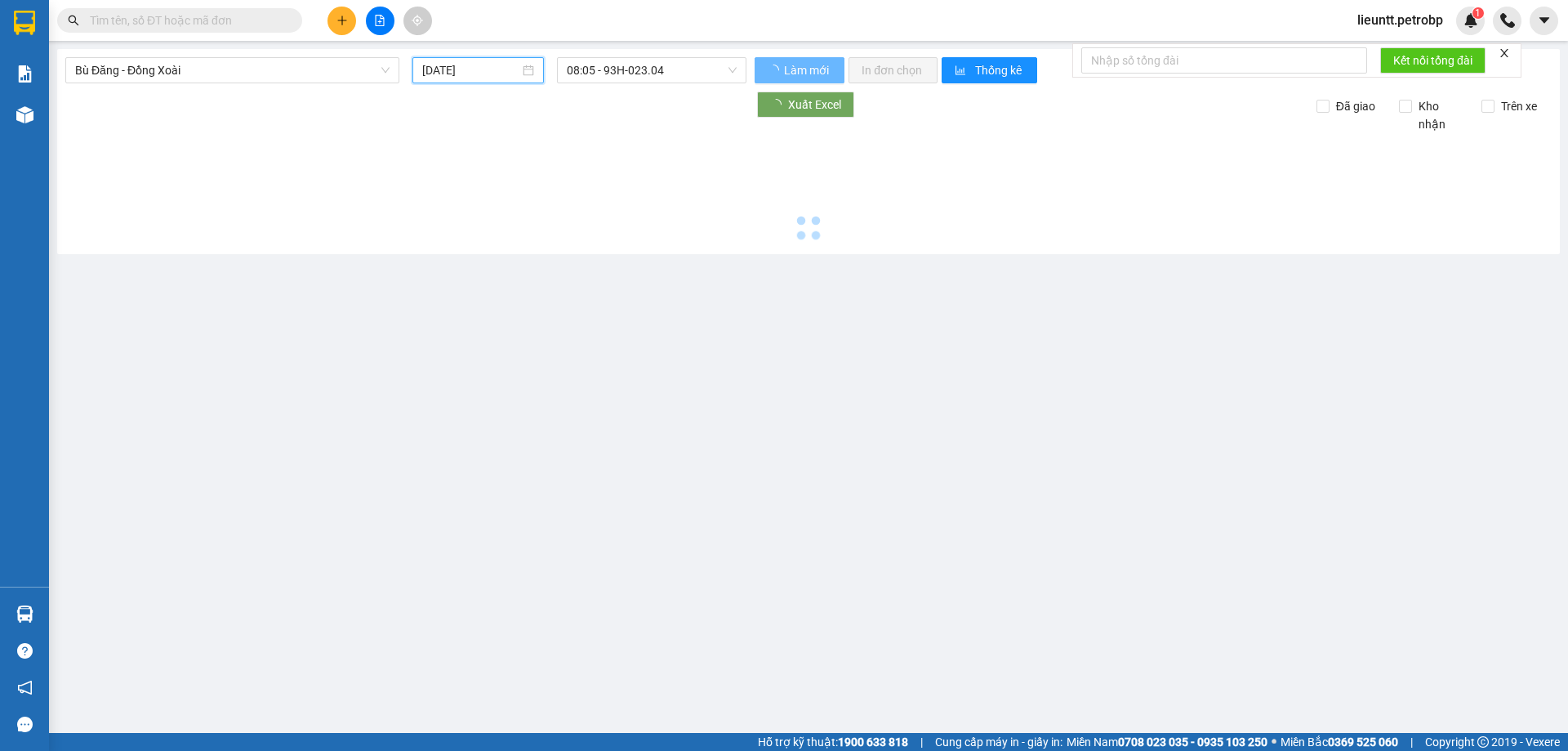
type input "[DATE]"
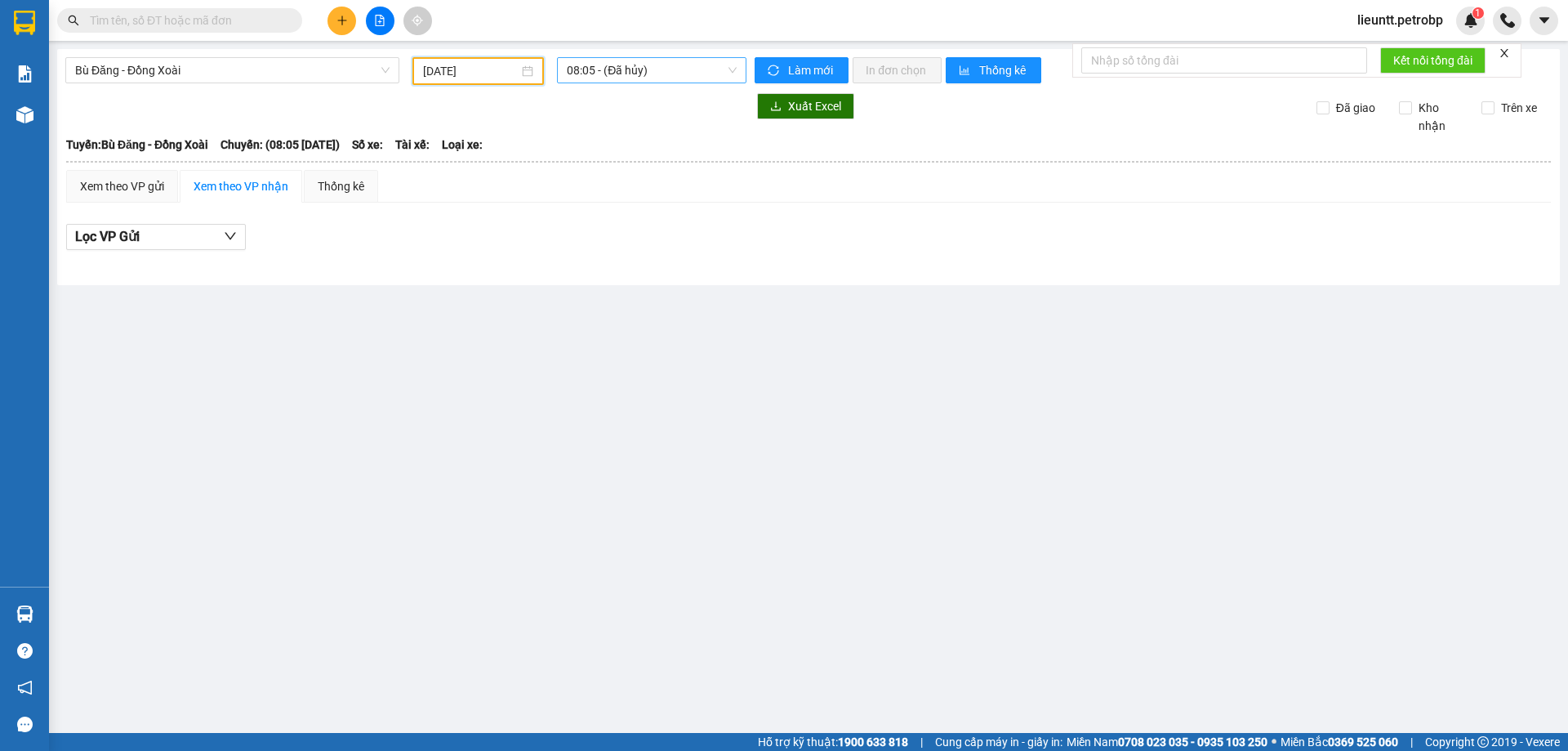
click at [590, 78] on span "08:05 - (Đã hủy)" at bounding box center [651, 70] width 170 height 24
click at [602, 148] on div "14:05 (TC) - 93H-023.04" at bounding box center [630, 155] width 128 height 18
